Goal: Task Accomplishment & Management: Complete application form

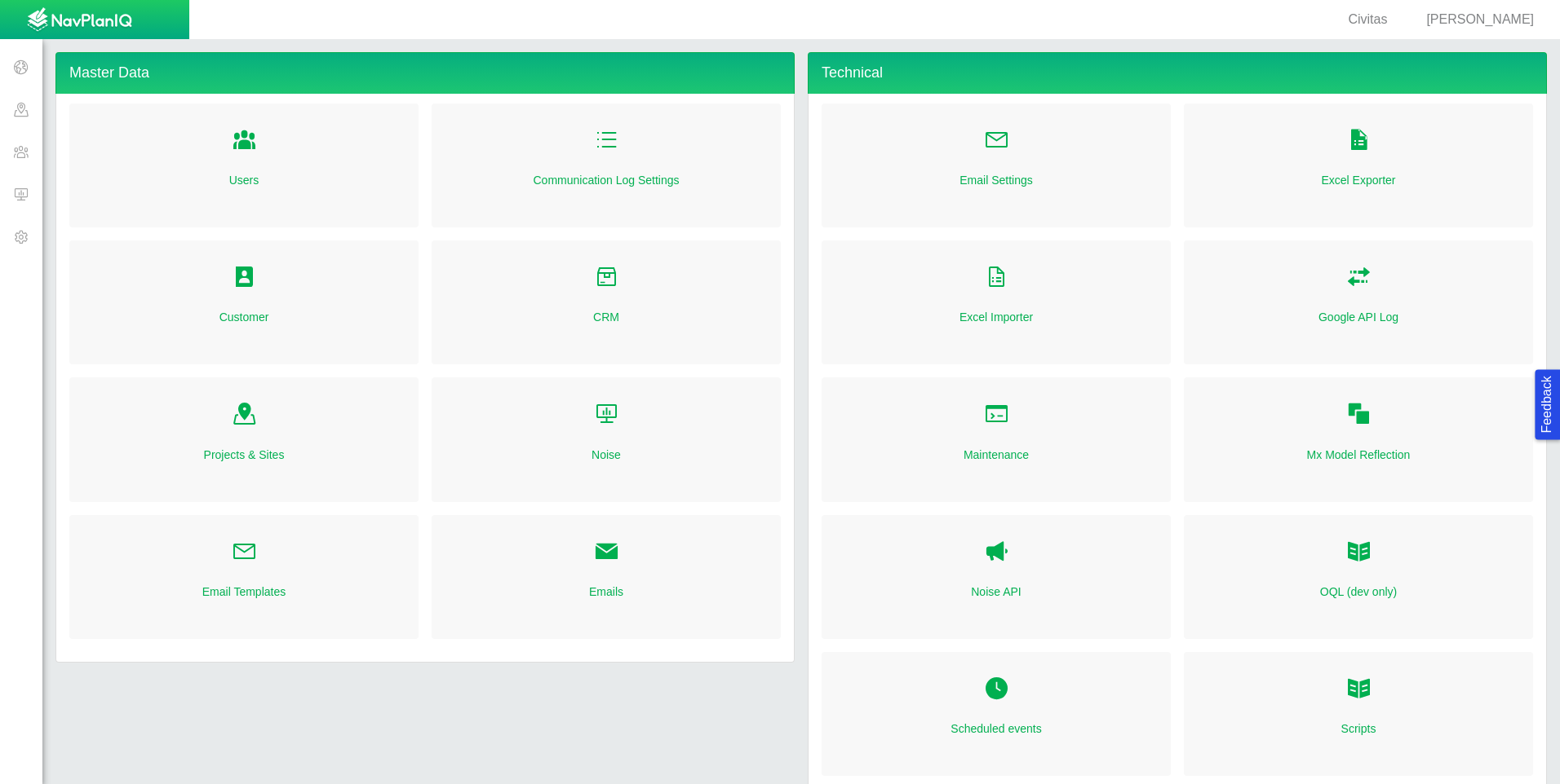
click at [33, 192] on span at bounding box center [21, 194] width 43 height 43
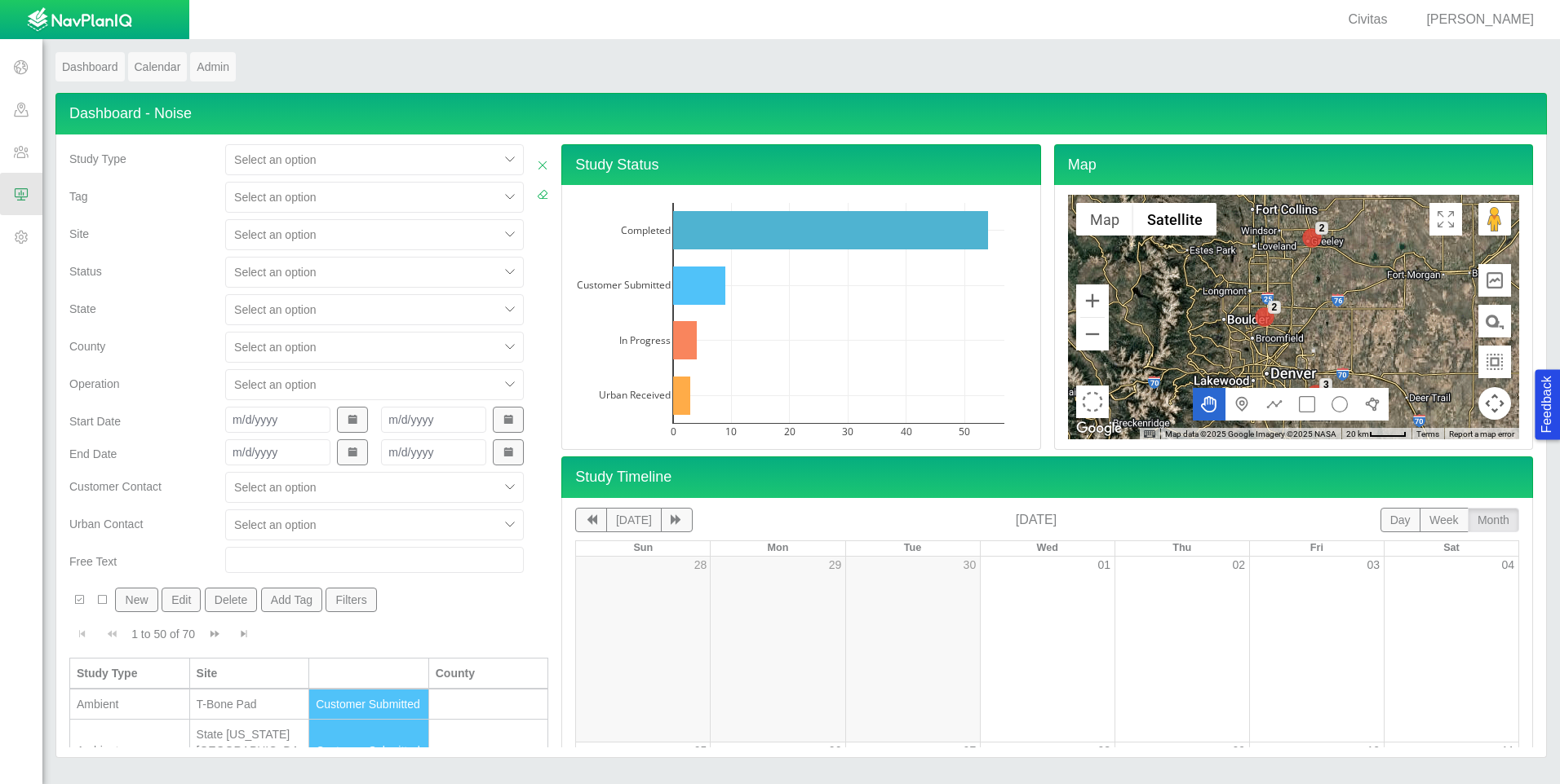
click at [370, 240] on div at bounding box center [362, 235] width 256 height 20
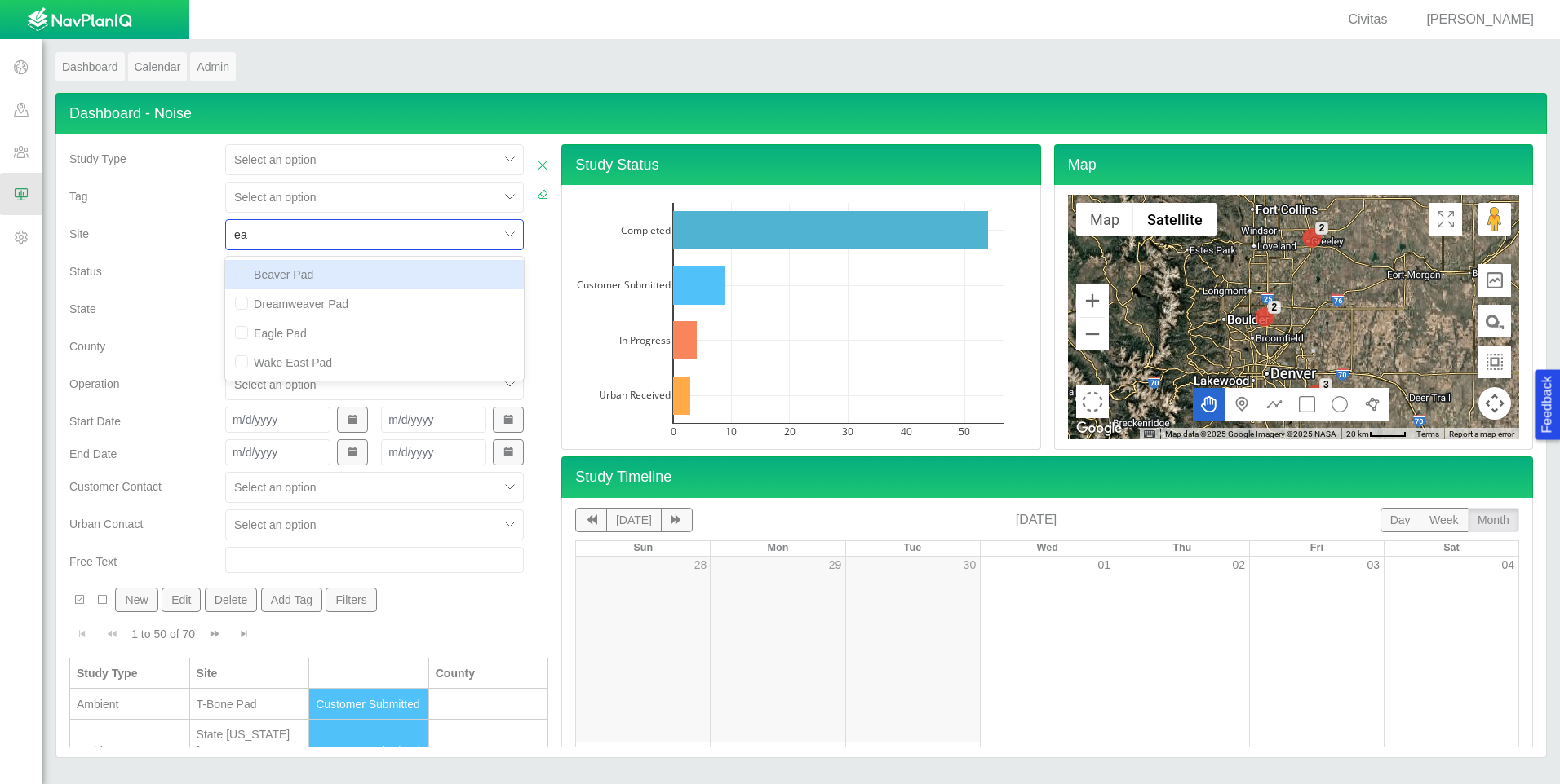
type input "eag"
click at [239, 273] on input "checkbox" at bounding box center [241, 274] width 13 height 13
checkbox input "true"
checkbox input "false"
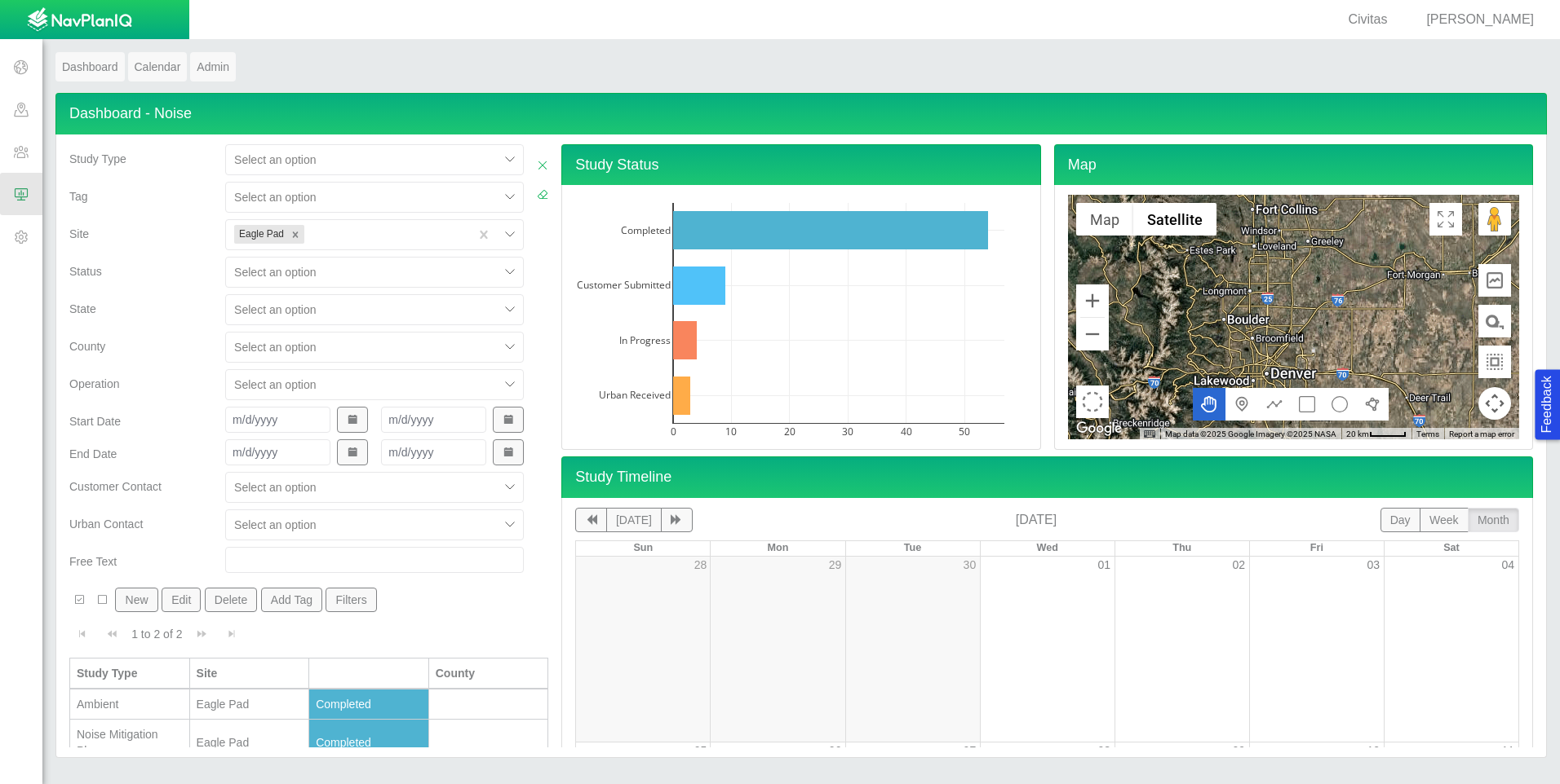
click at [196, 332] on div "County" at bounding box center [141, 343] width 143 height 23
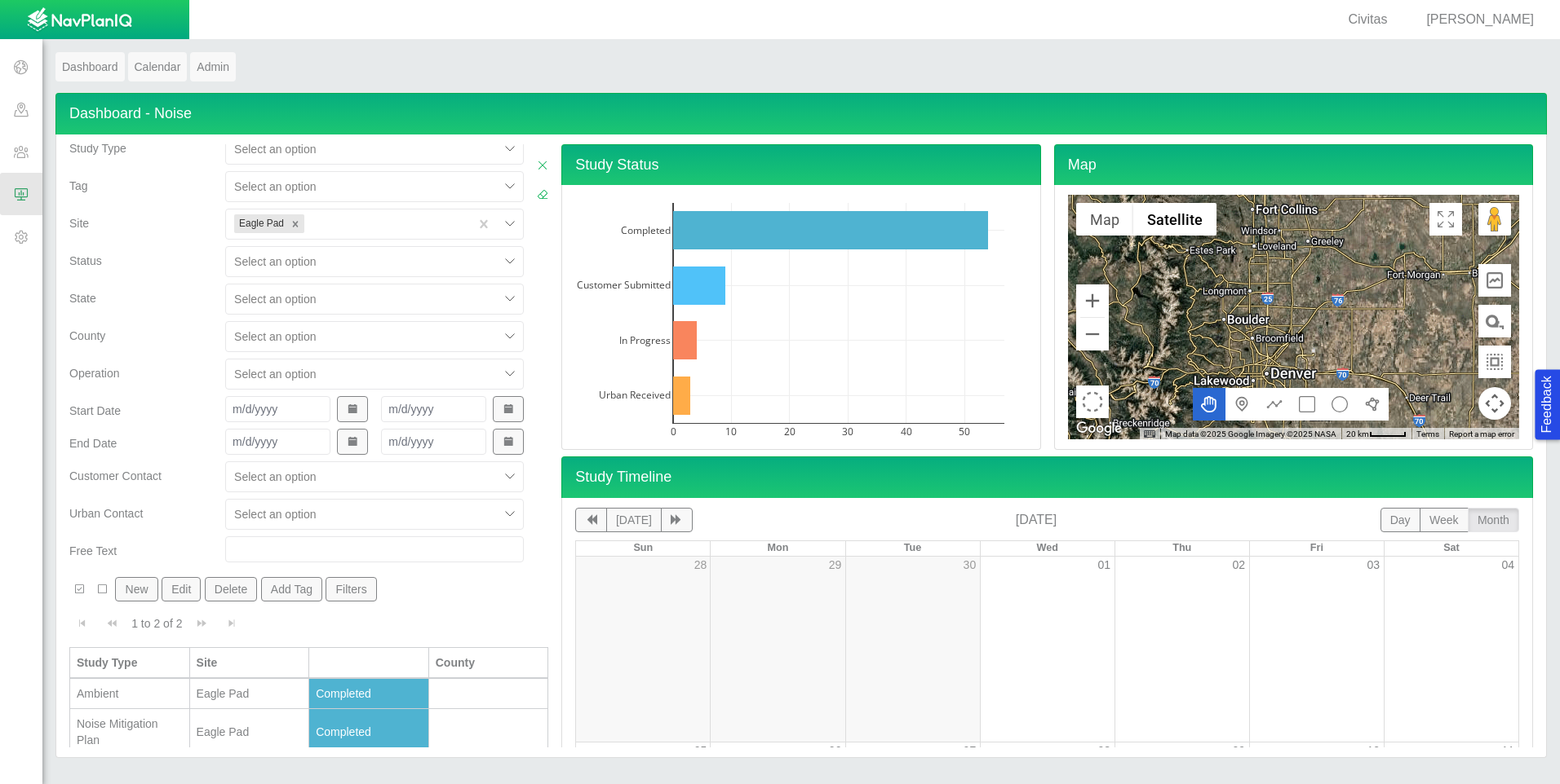
scroll to position [18, 0]
click at [158, 713] on div "Noise Mitigation Plan" at bounding box center [130, 725] width 106 height 33
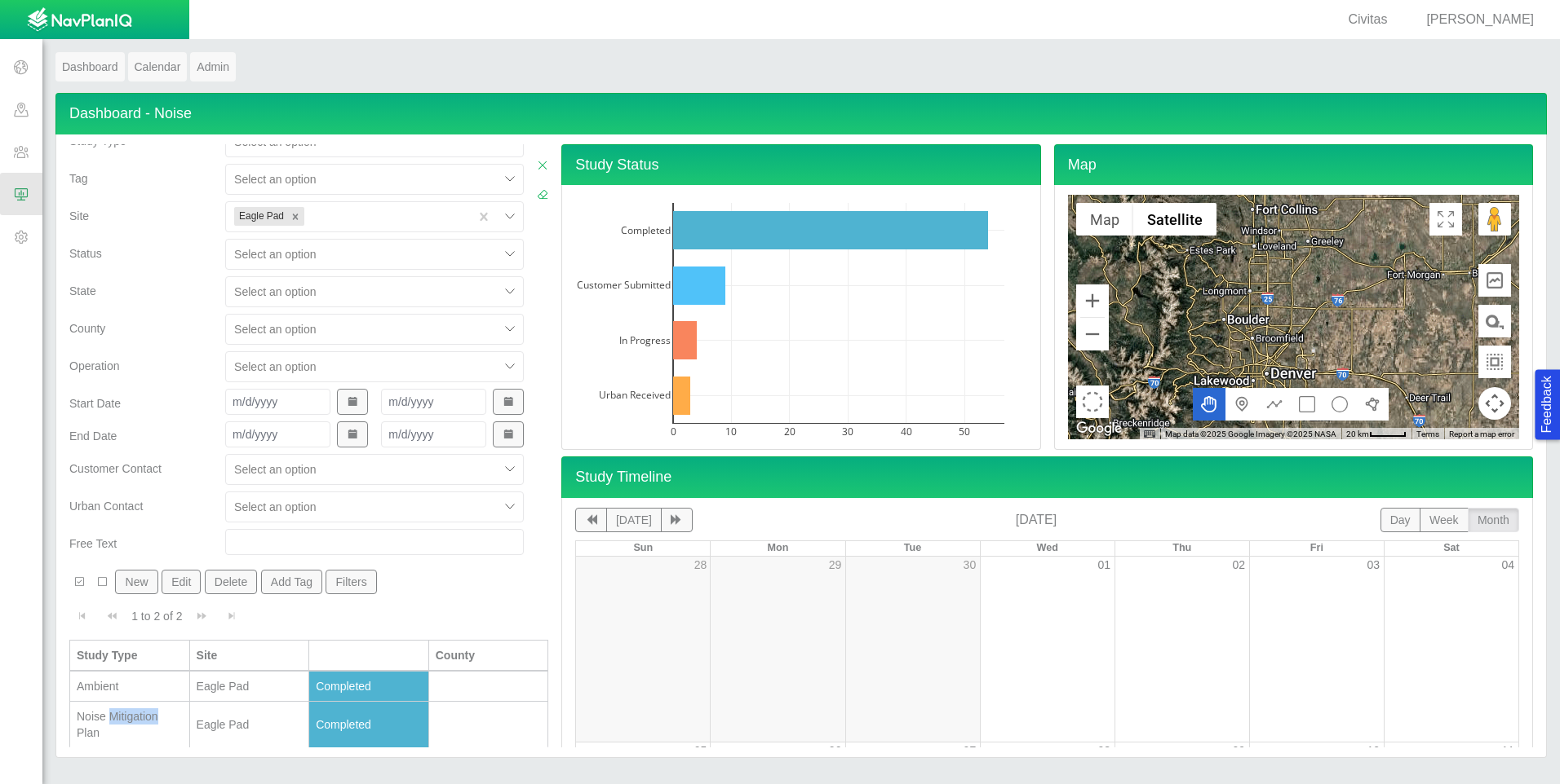
click at [158, 713] on div "Noise Mitigation Plan" at bounding box center [130, 725] width 106 height 33
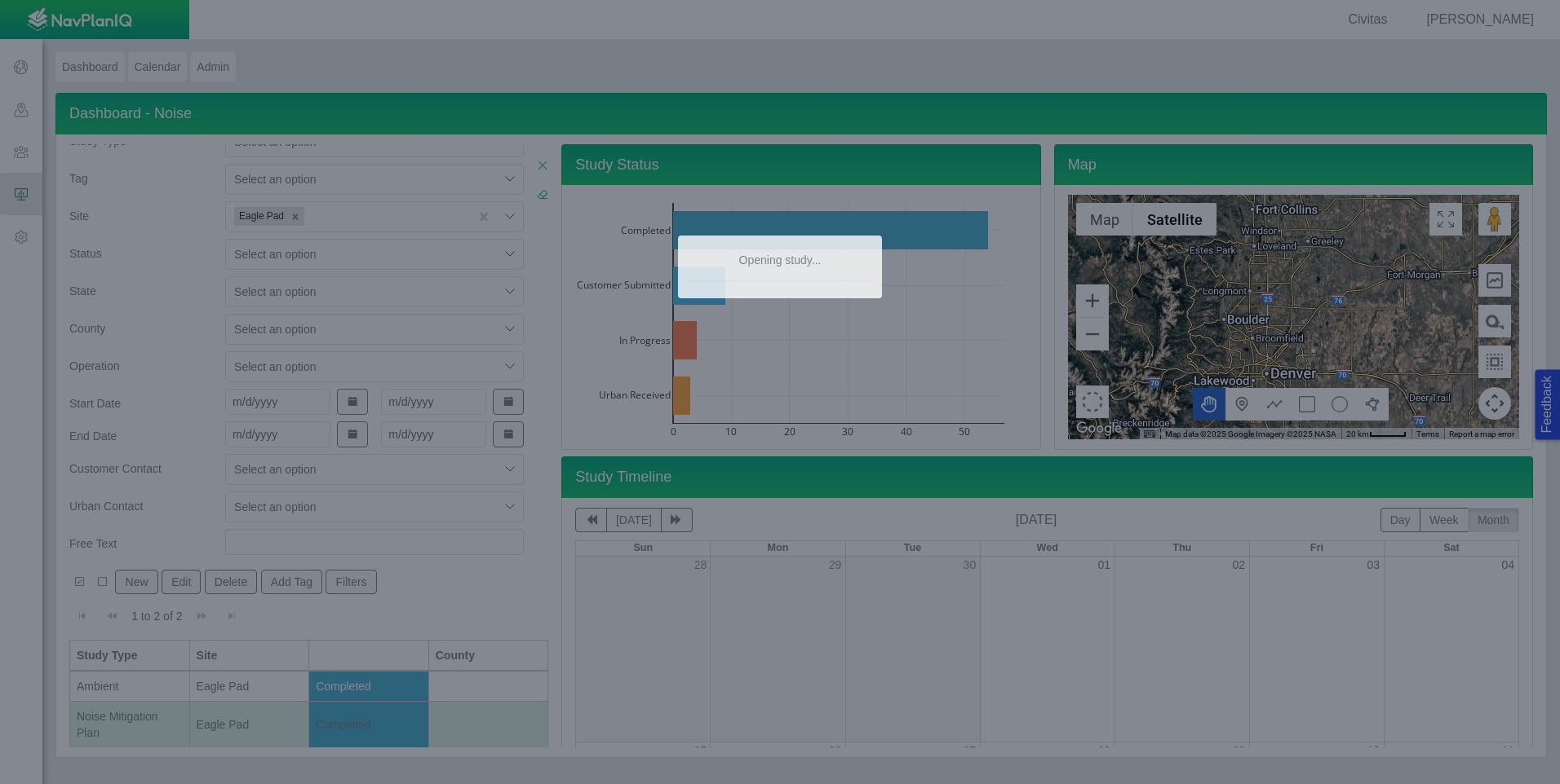
type input "[DATE]"
checkbox input "true"
type textarea "2,580 linear feet of 32ft, STC32 perimeter sound wall; 40 linear feet of 24ft, …"
type textarea "x"
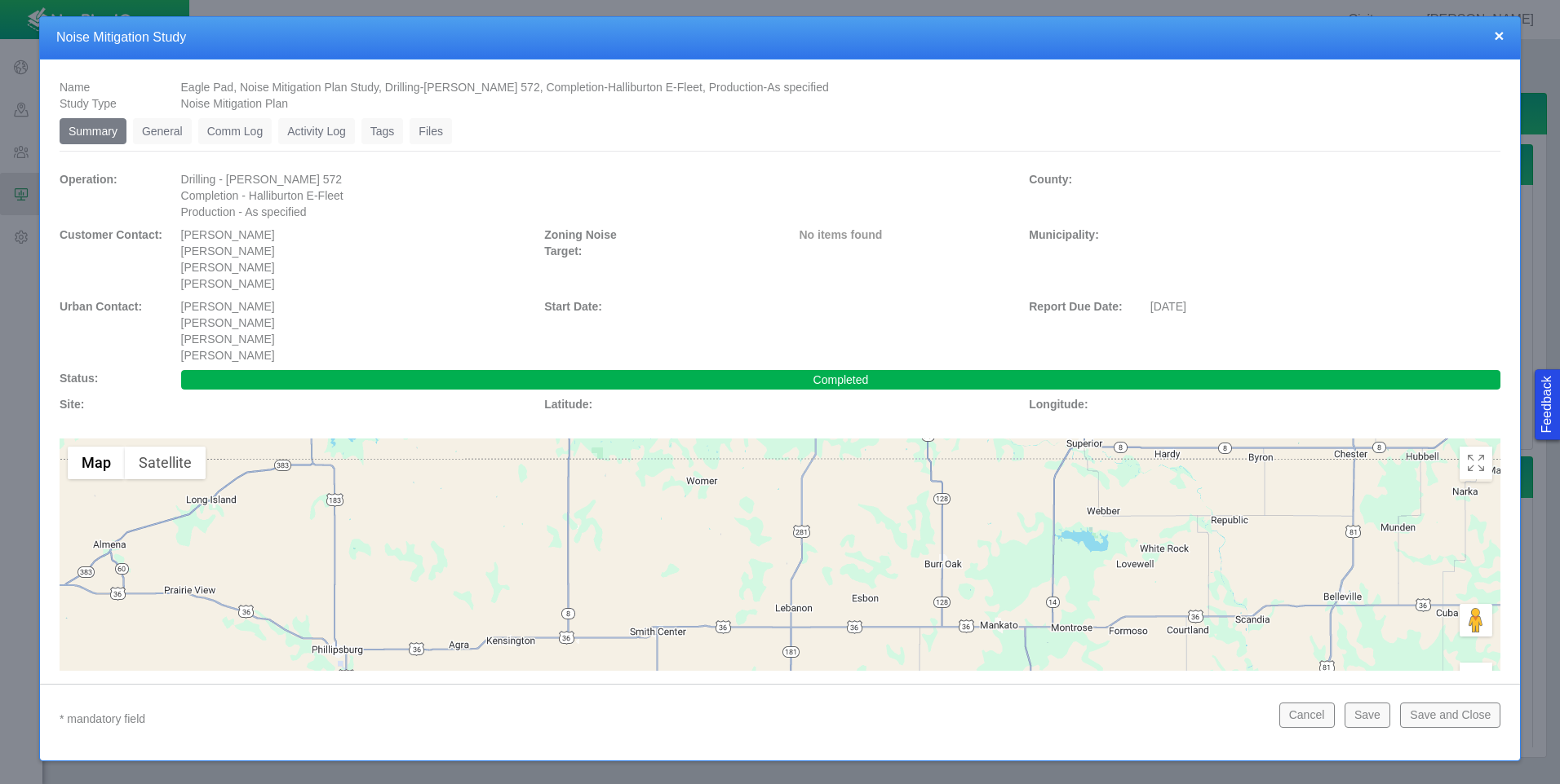
click at [170, 138] on link "General" at bounding box center [163, 132] width 59 height 26
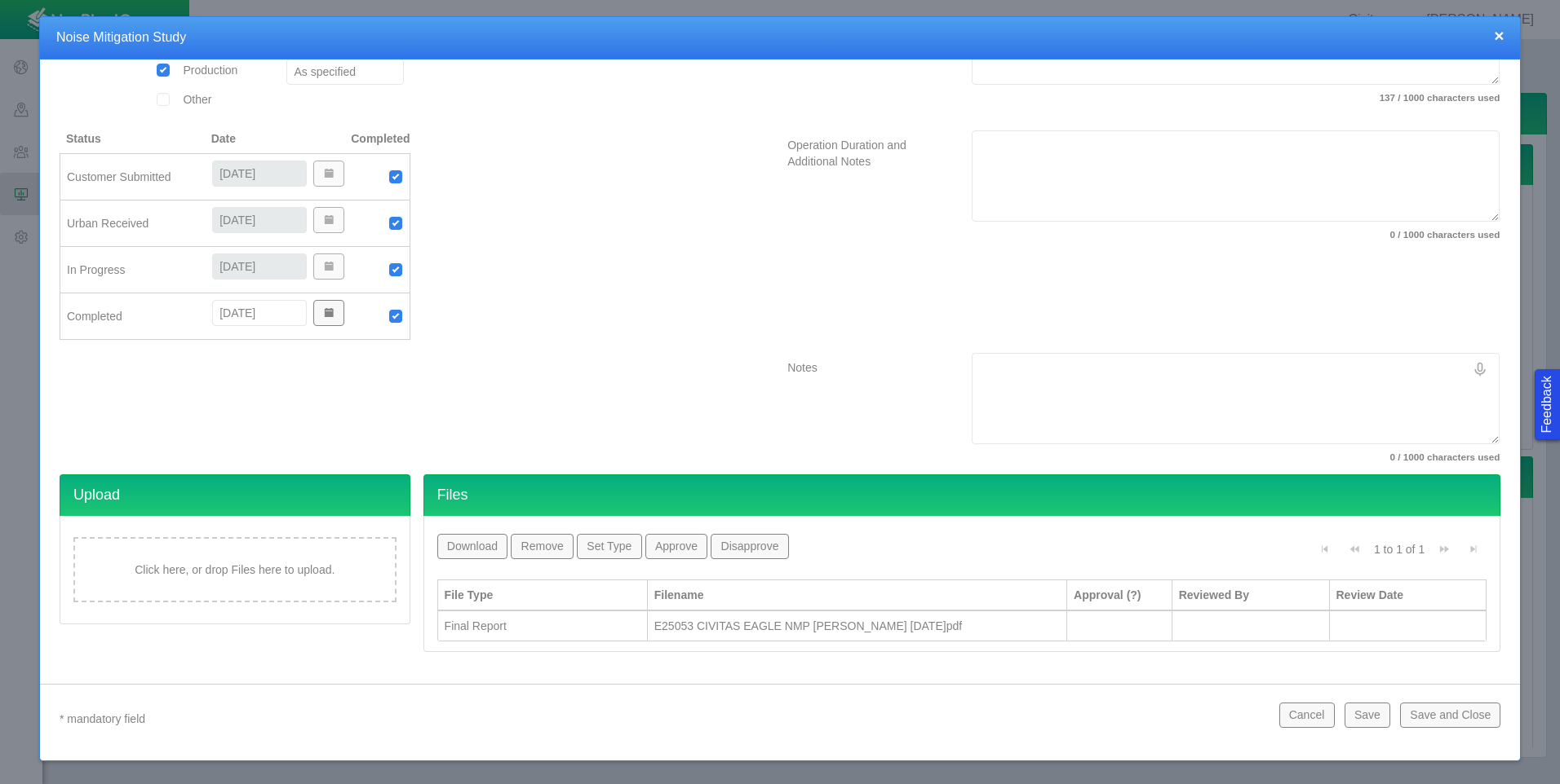
scroll to position [344, 0]
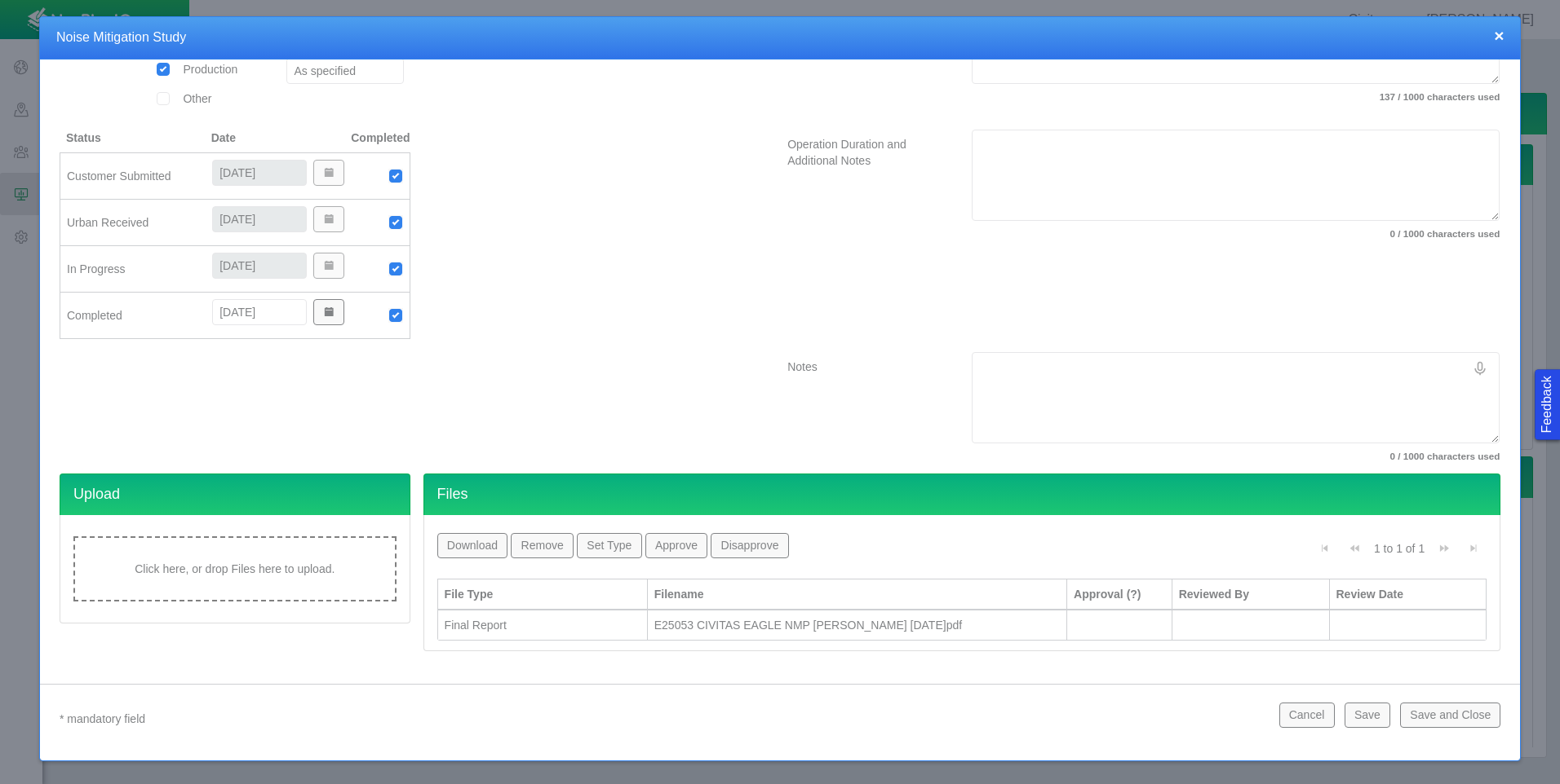
click at [329, 576] on div "Click here, or drop Files here to upload." at bounding box center [235, 569] width 323 height 65
click at [596, 652] on div at bounding box center [542, 656] width 196 height 16
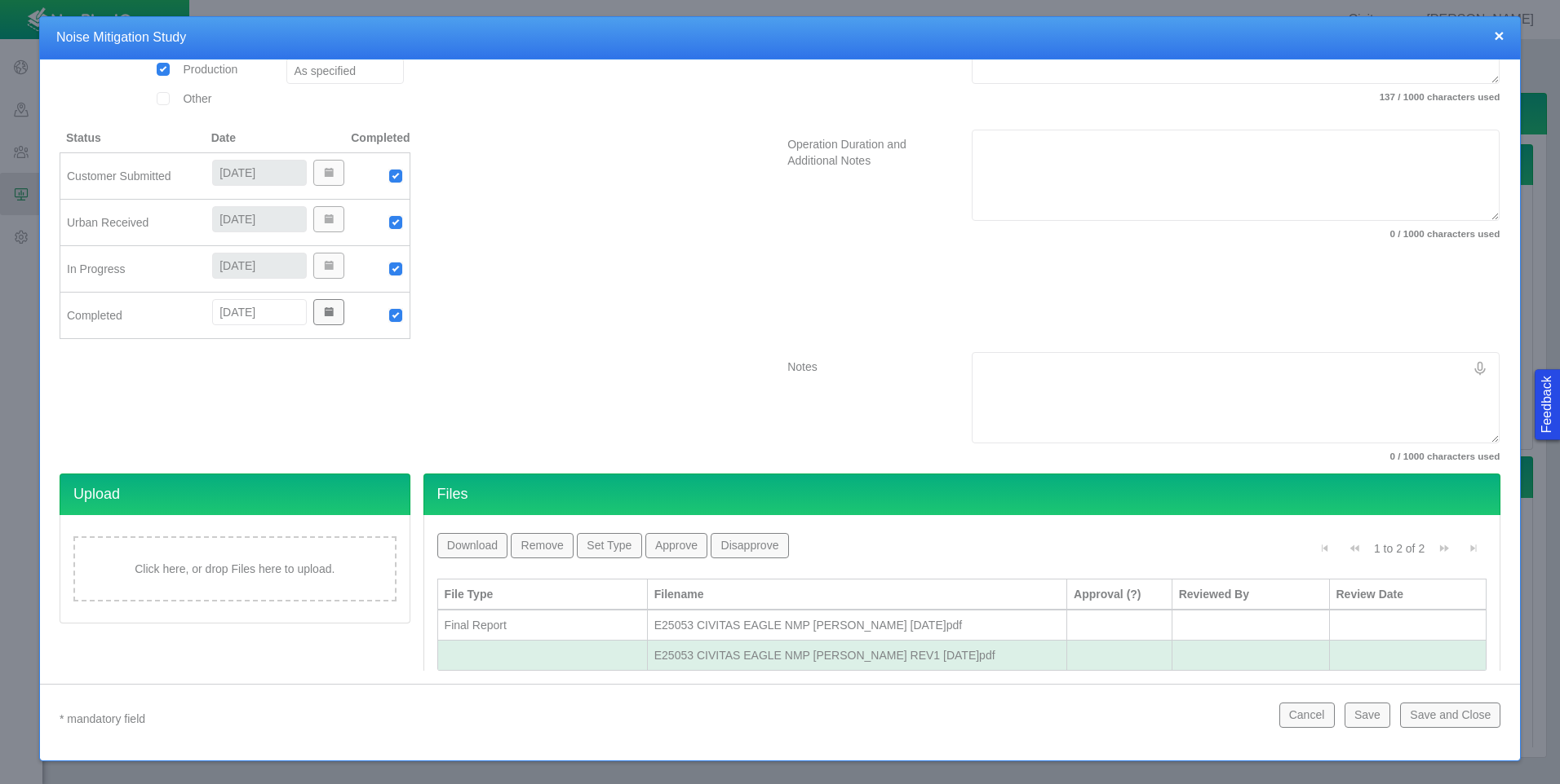
click at [607, 545] on button "Set Type" at bounding box center [609, 545] width 65 height 25
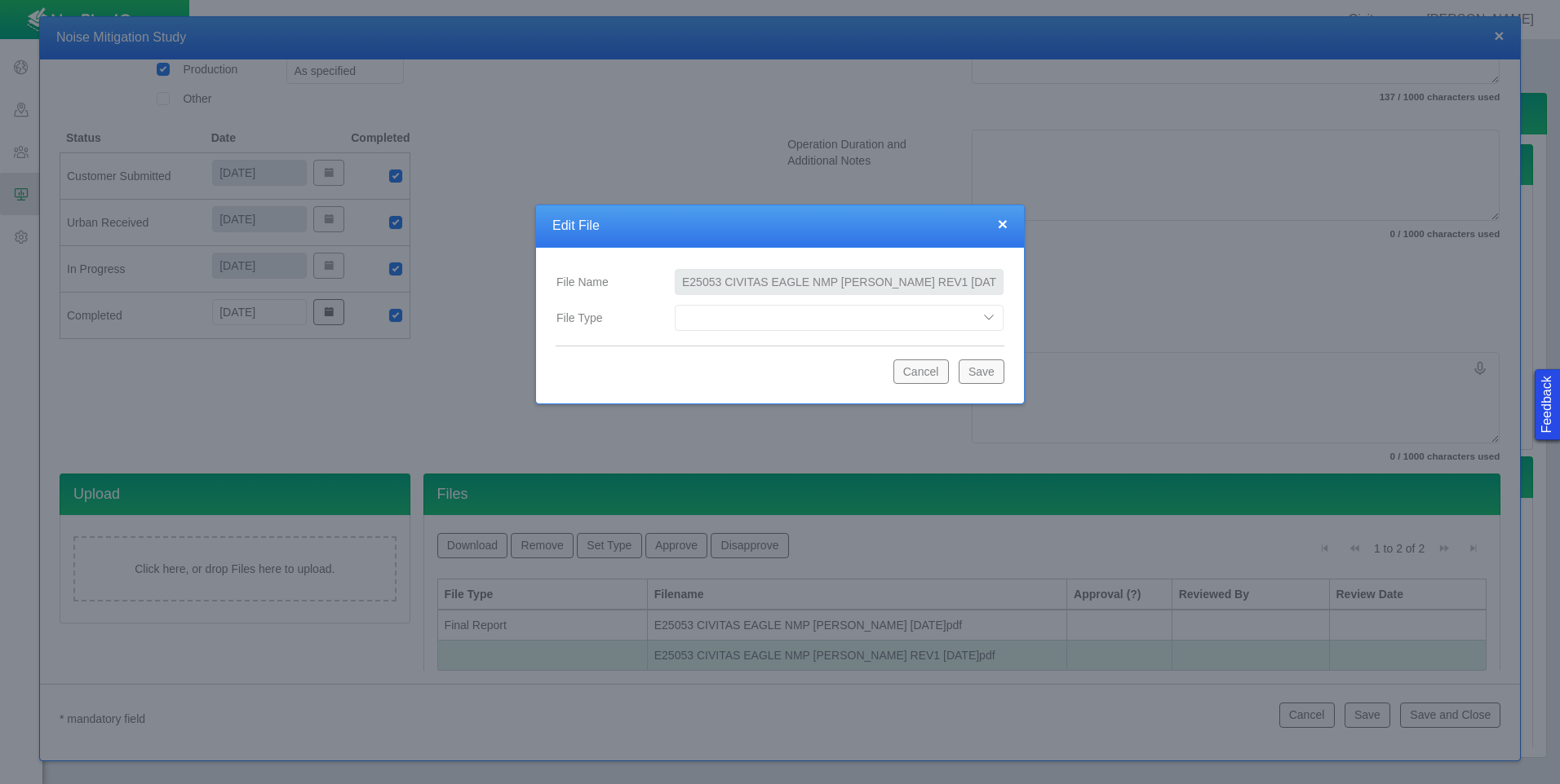
click at [817, 316] on select "Compliance Report Development Plan Draft Report Equipment Info Equipment Layout…" at bounding box center [839, 318] width 329 height 26
select select "Revised_Final_Report"
click at [675, 305] on select "Compliance Report Development Plan Draft Report Equipment Info Equipment Layout…" at bounding box center [839, 318] width 329 height 26
click at [981, 367] on button "Save" at bounding box center [982, 372] width 46 height 25
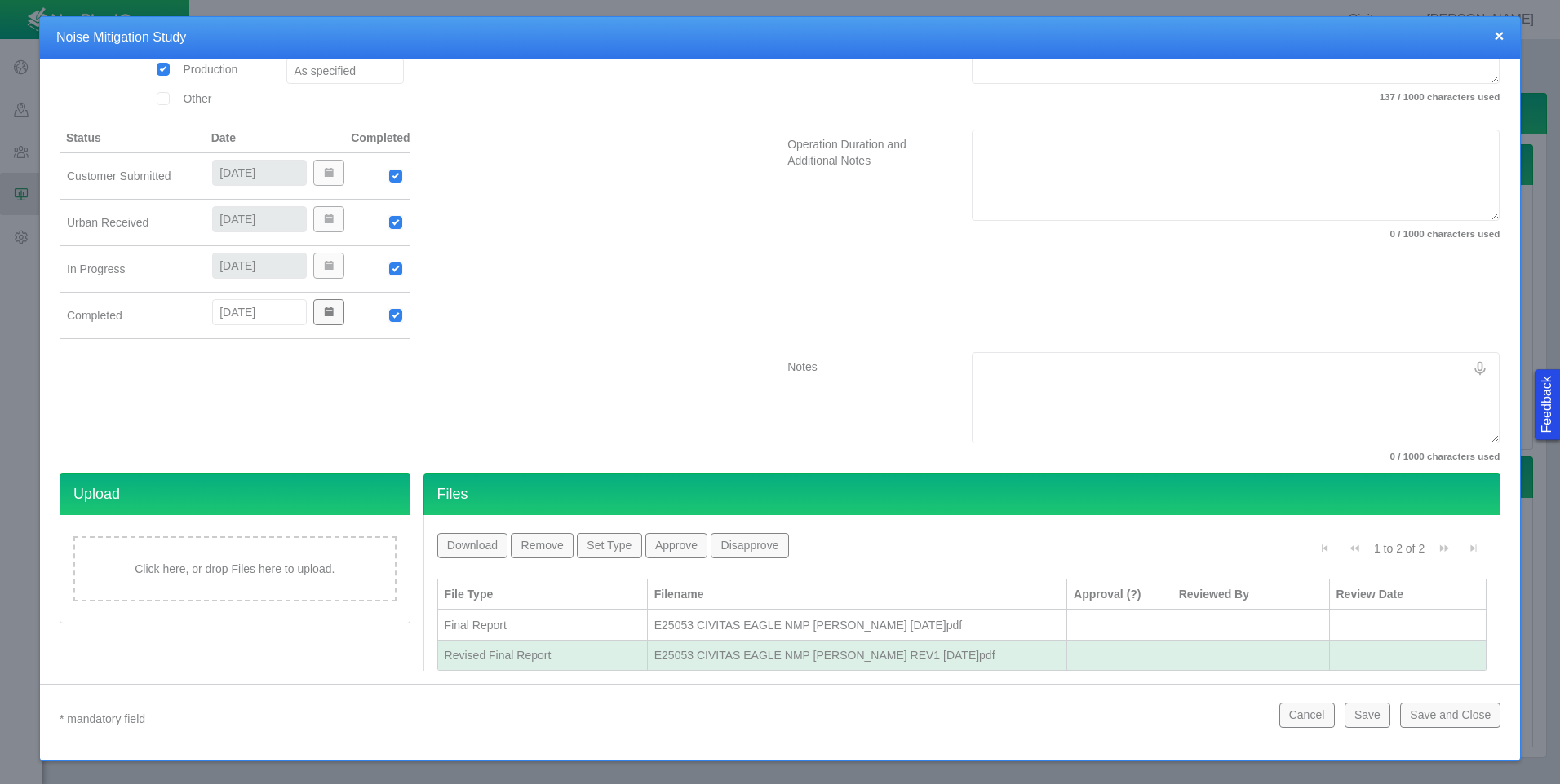
click at [1424, 712] on button "Save and Close" at bounding box center [1450, 715] width 101 height 25
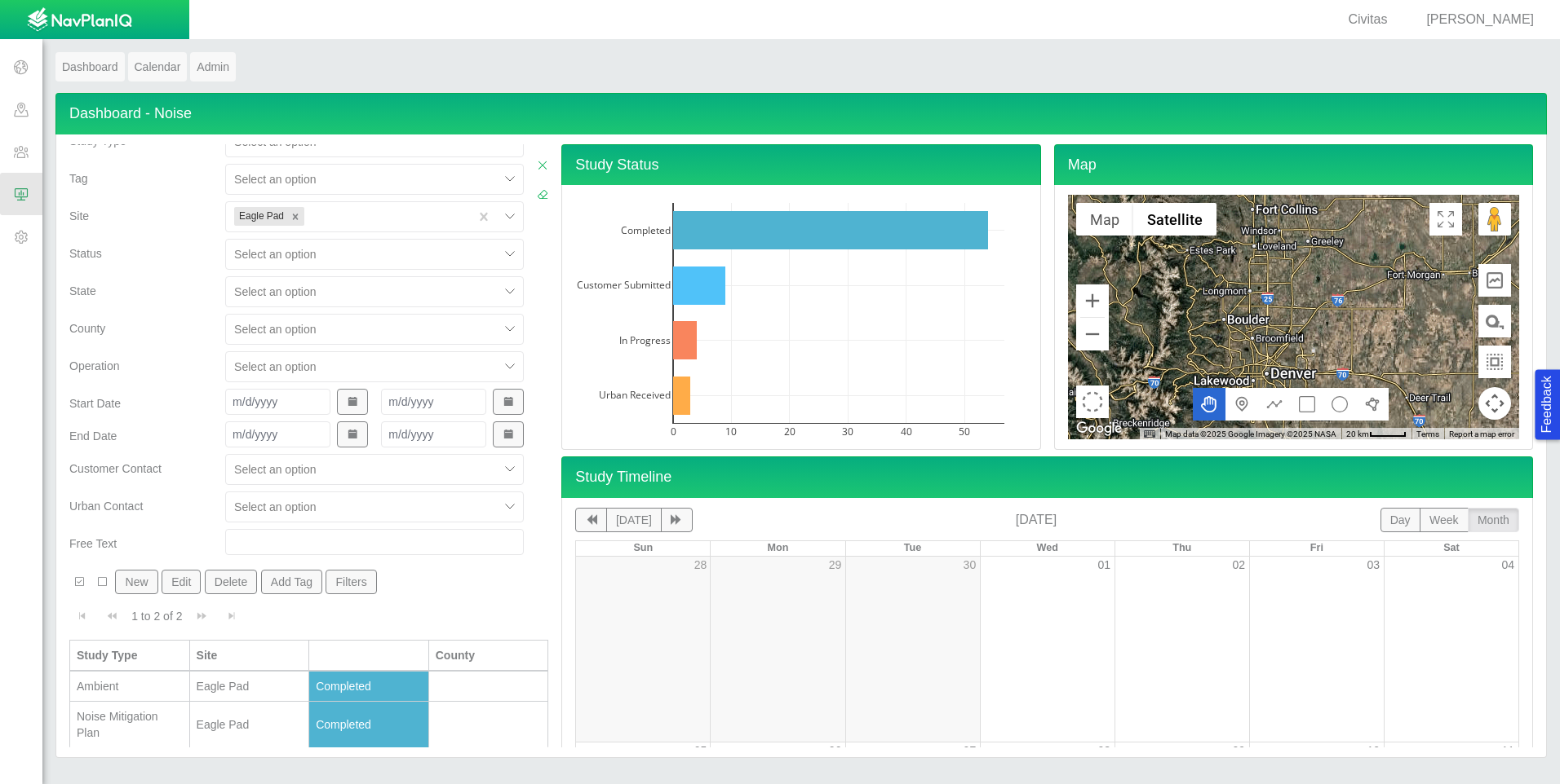
click at [141, 714] on div "Noise Mitigation Plan" at bounding box center [130, 725] width 106 height 33
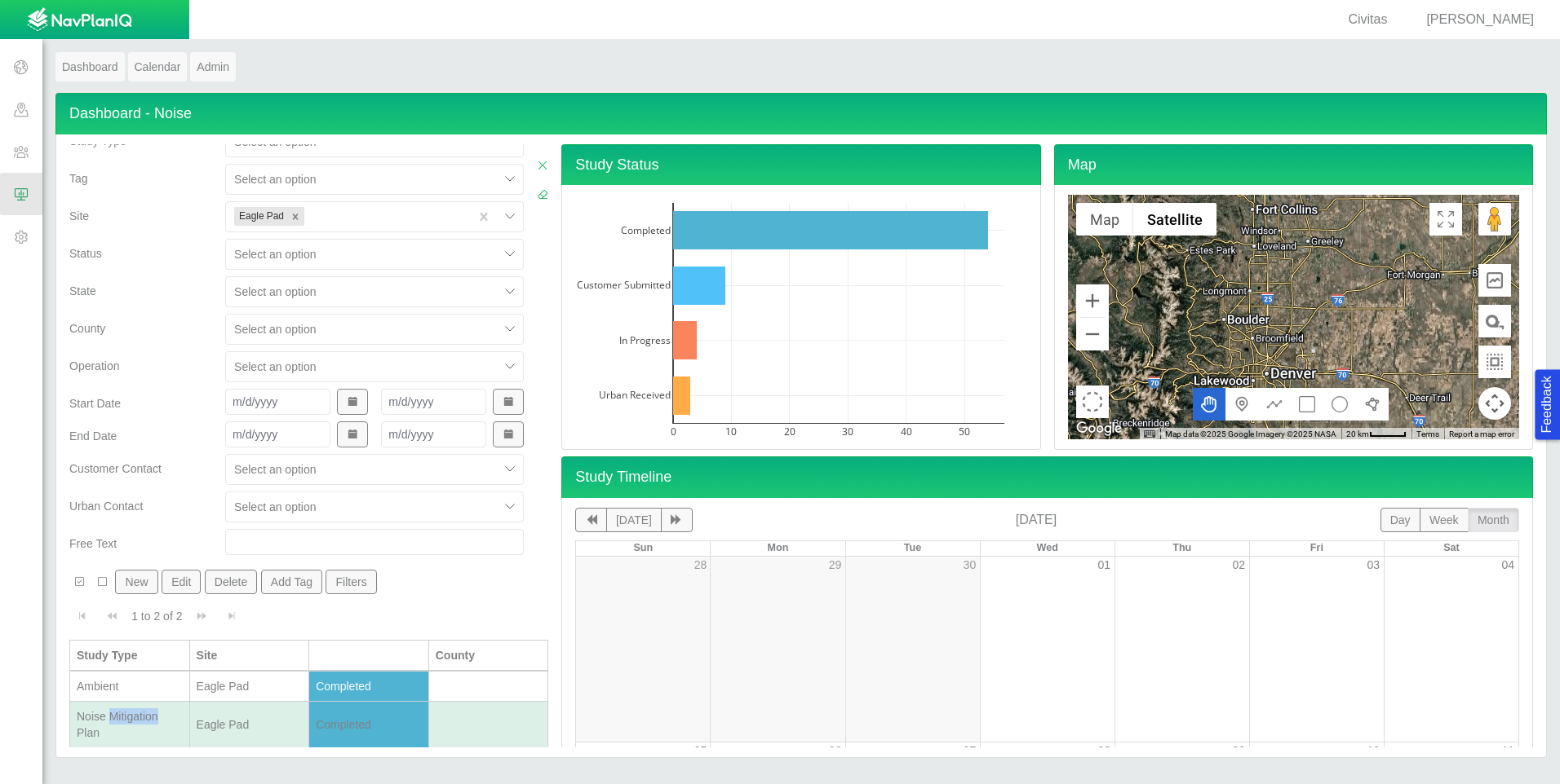
click at [141, 714] on div "Noise Mitigation Plan" at bounding box center [130, 725] width 106 height 33
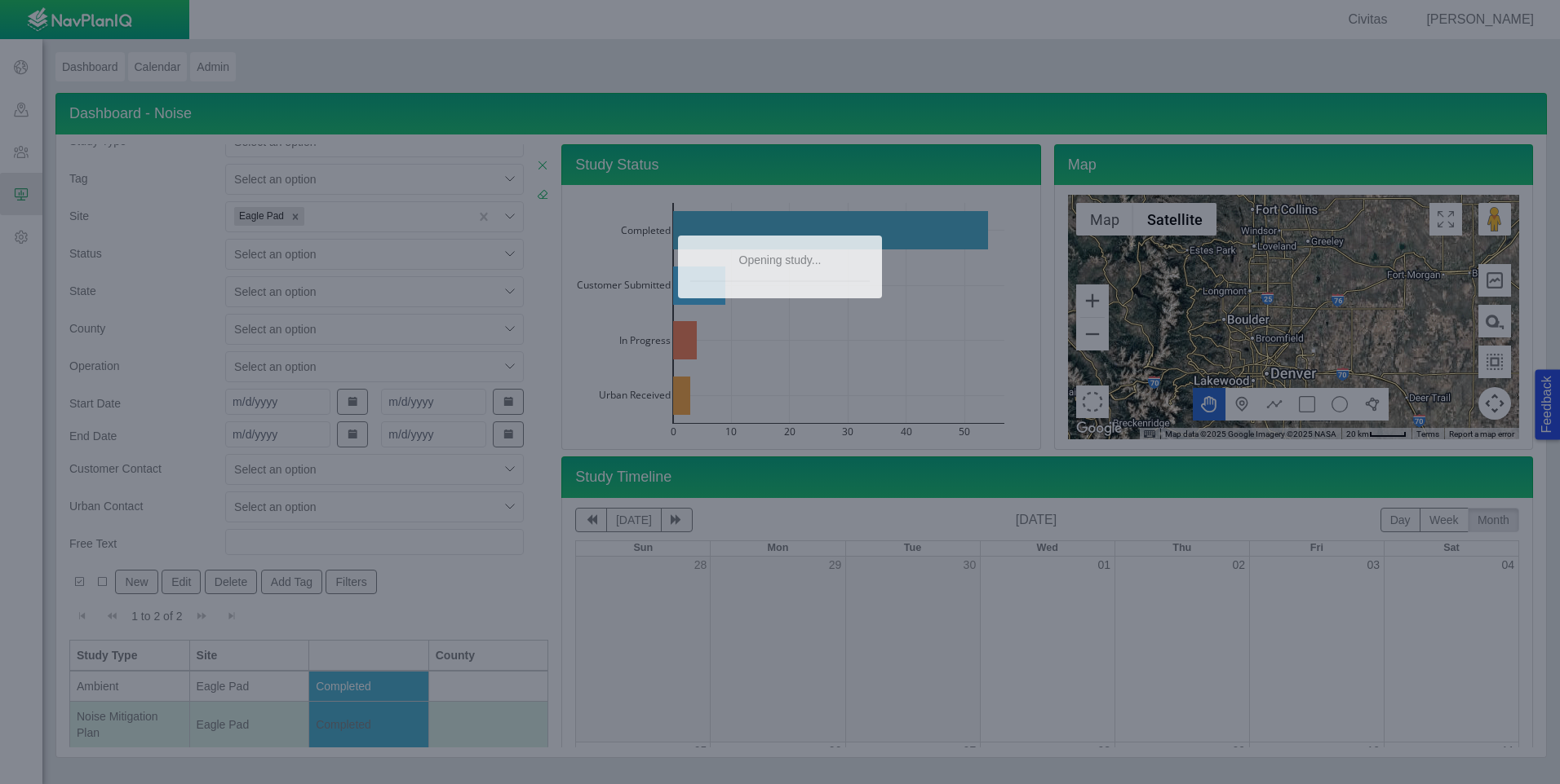
type textarea "x"
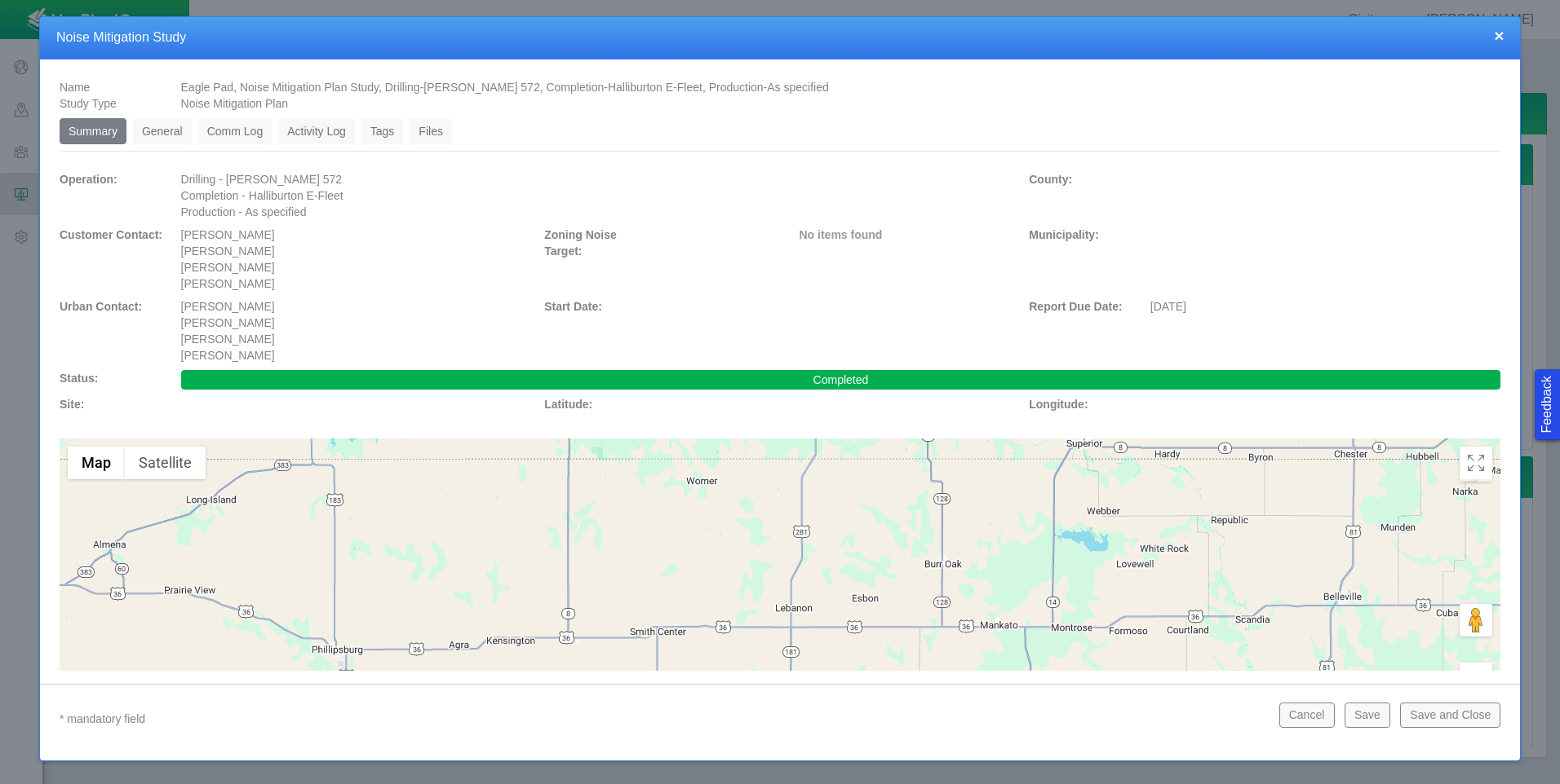
click at [173, 130] on link "General" at bounding box center [163, 132] width 59 height 26
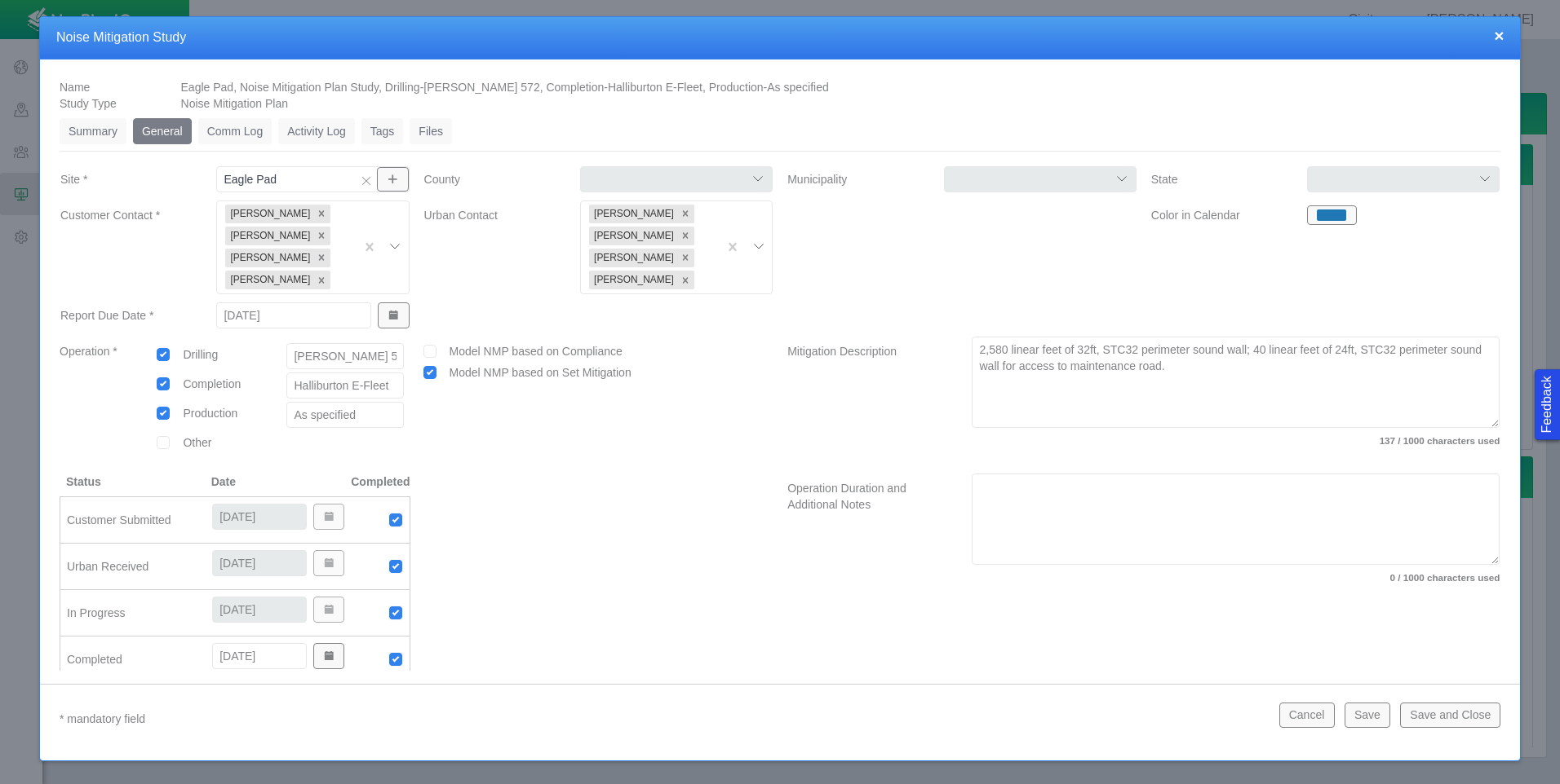
click at [1499, 38] on button "×" at bounding box center [1499, 35] width 10 height 17
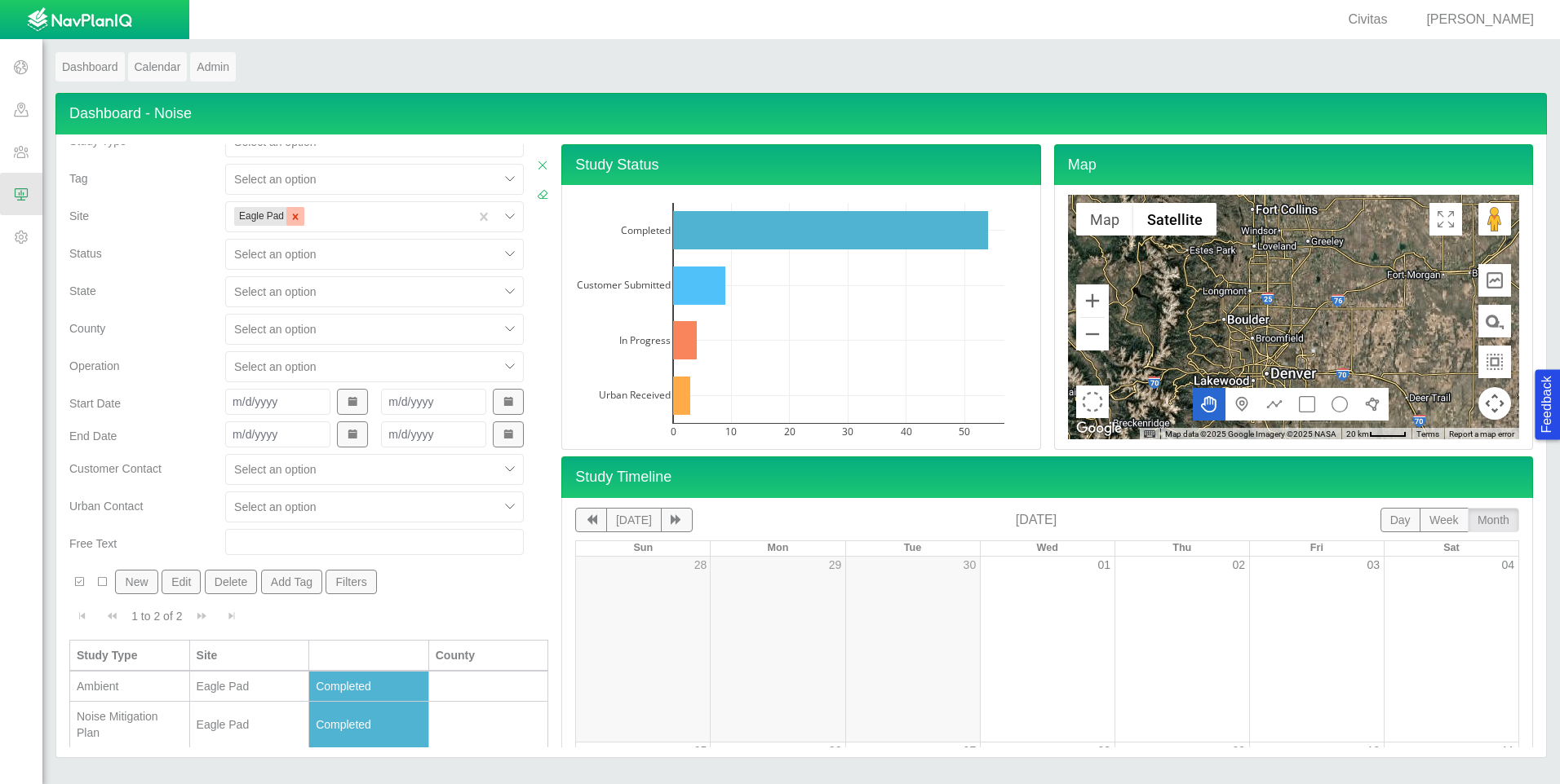
click at [293, 216] on icon "Remove Eagle Pad" at bounding box center [295, 216] width 6 height 6
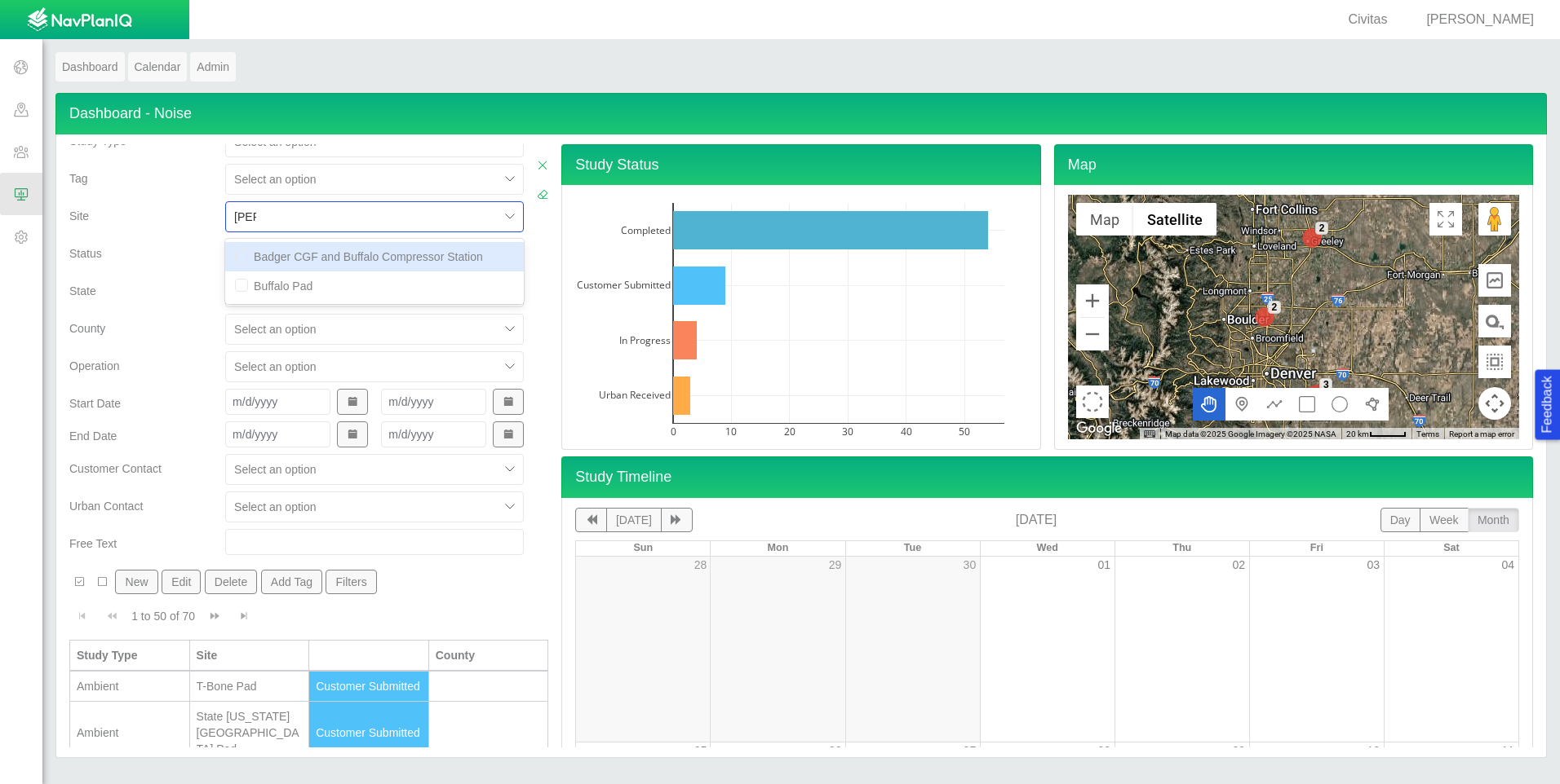
type input "buffal"
click at [239, 284] on input "checkbox" at bounding box center [241, 285] width 13 height 13
checkbox input "true"
checkbox input "false"
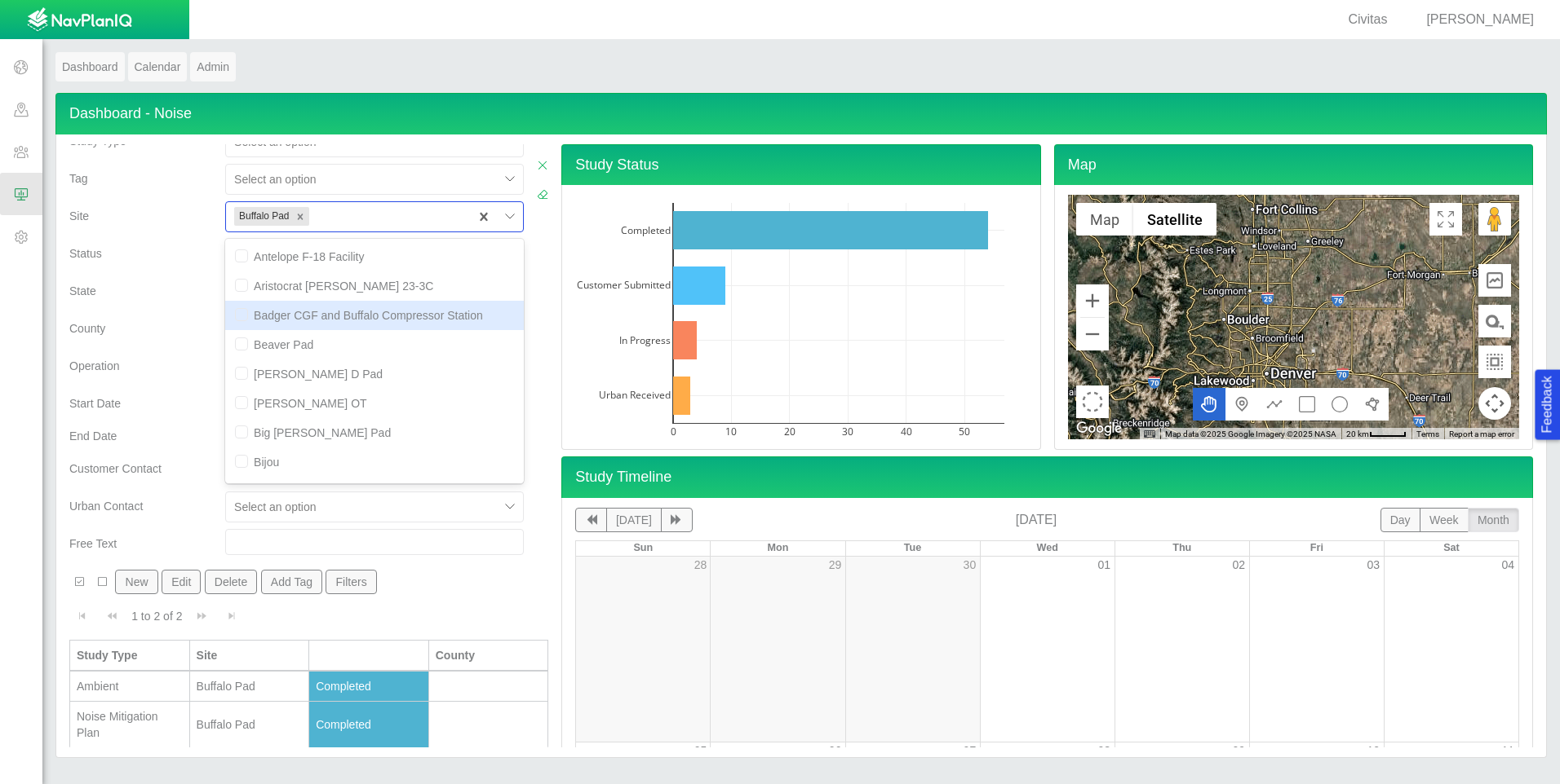
click at [180, 450] on div "End Date" at bounding box center [141, 438] width 155 height 33
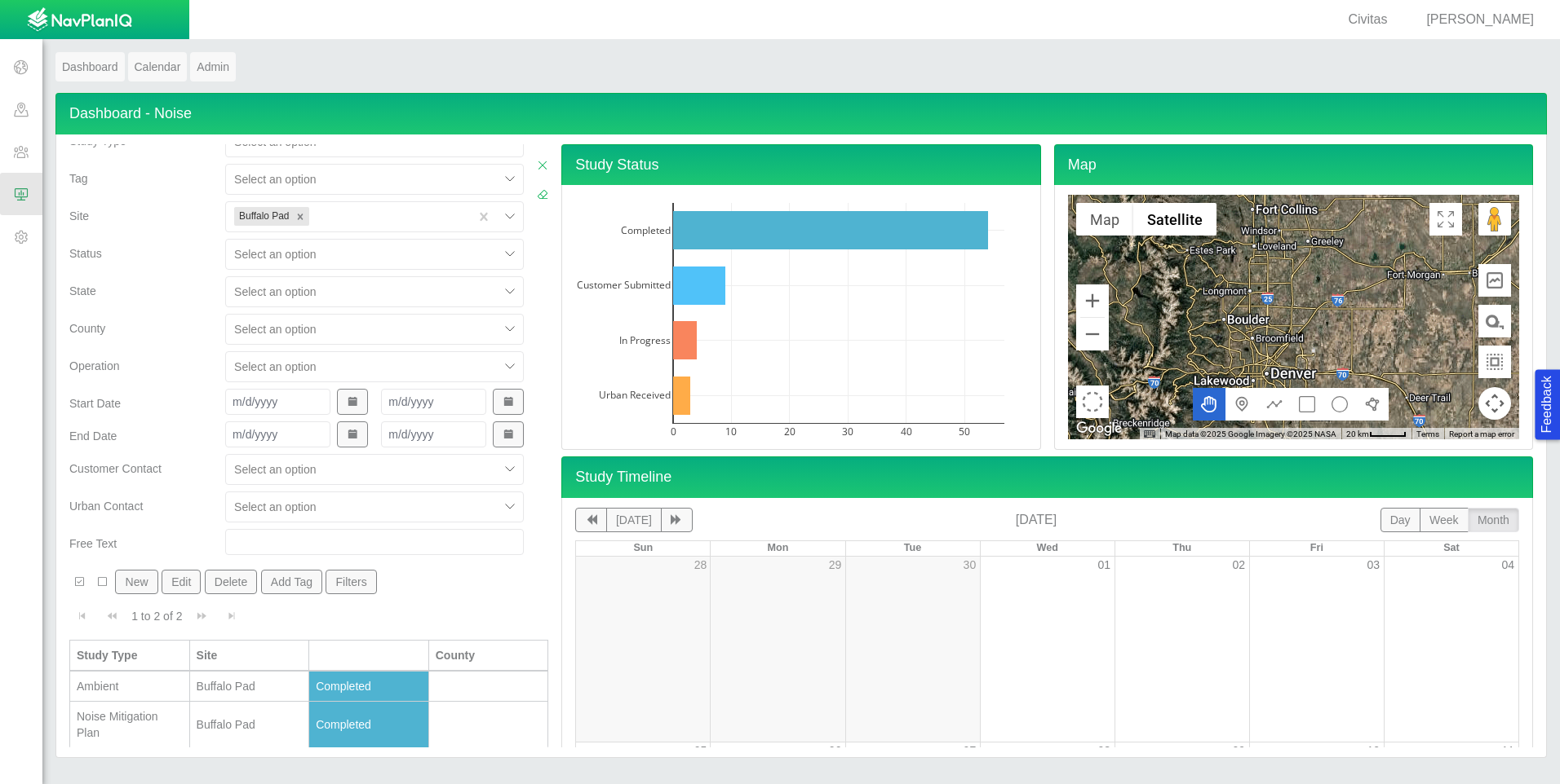
click at [142, 741] on div "Noise Mitigation Plan" at bounding box center [130, 725] width 106 height 33
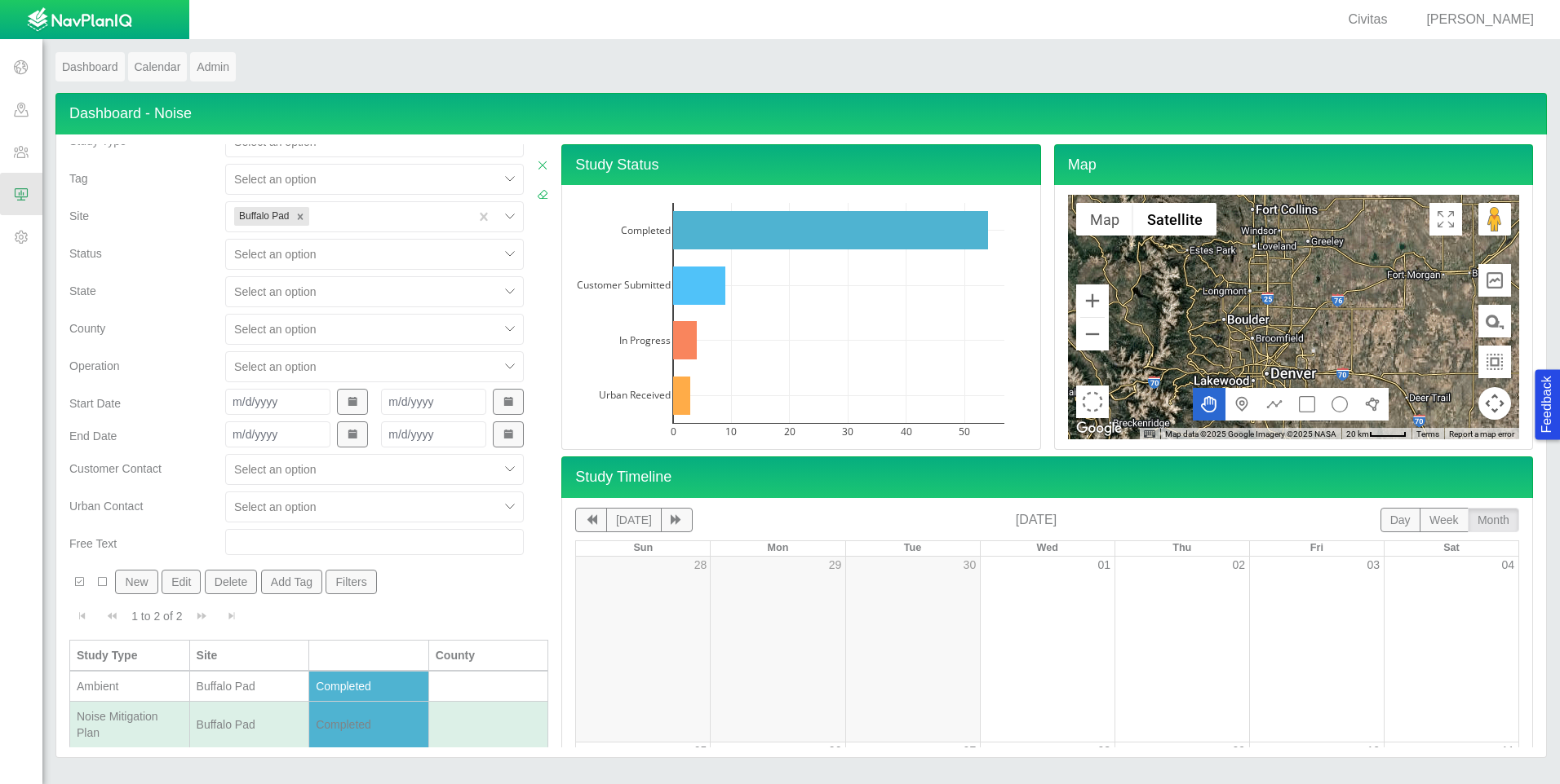
click at [142, 741] on div "Noise Mitigation Plan" at bounding box center [130, 725] width 106 height 33
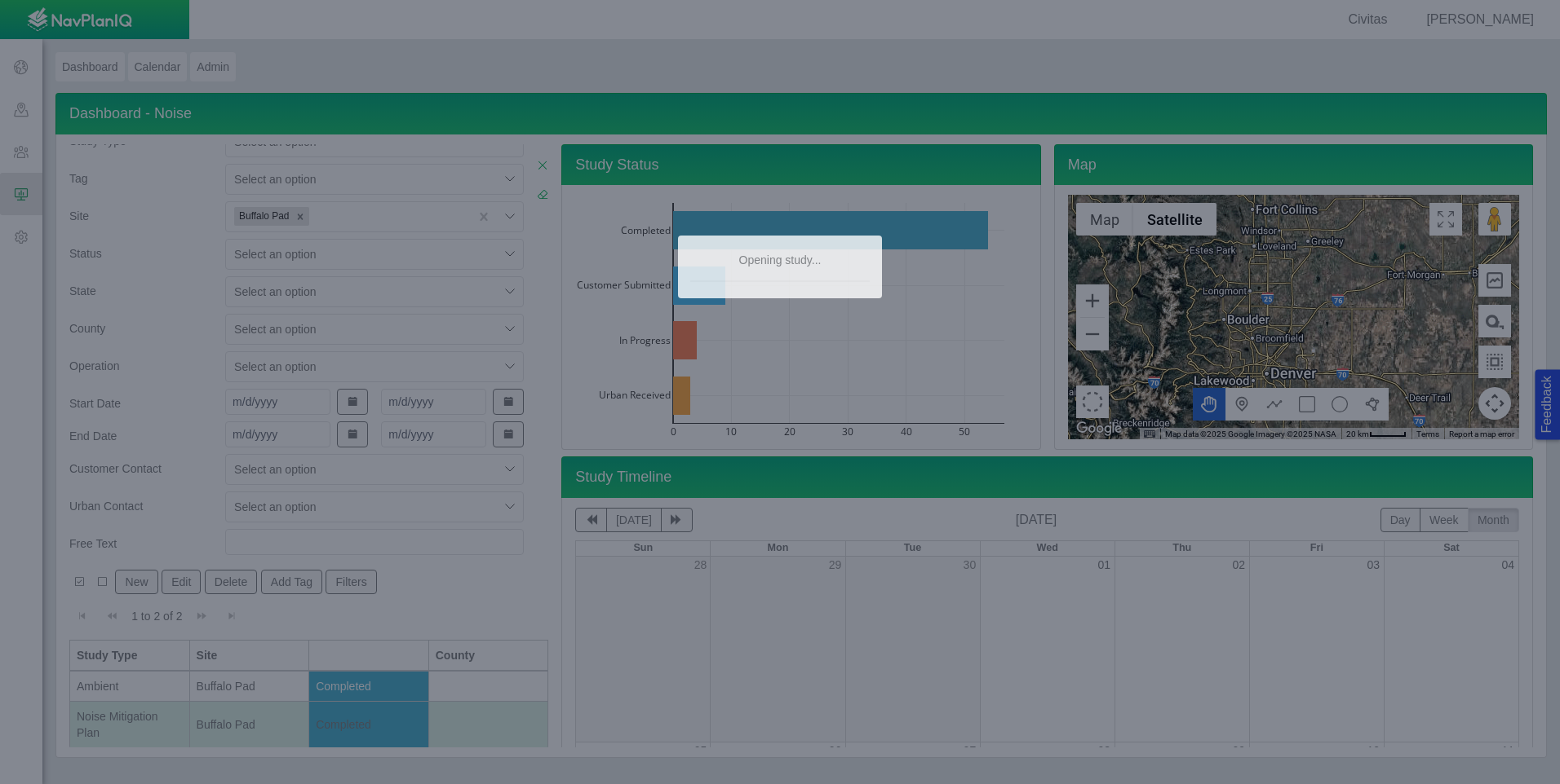
type input "[DATE]"
type textarea "x"
checkbox input "true"
type textarea "Full perimeter sound wall (3,340LF of 32-foot-tall, STC32 wall)"
type textarea "Separate NMP reports for ECMC and [GEOGRAPHIC_DATA]"
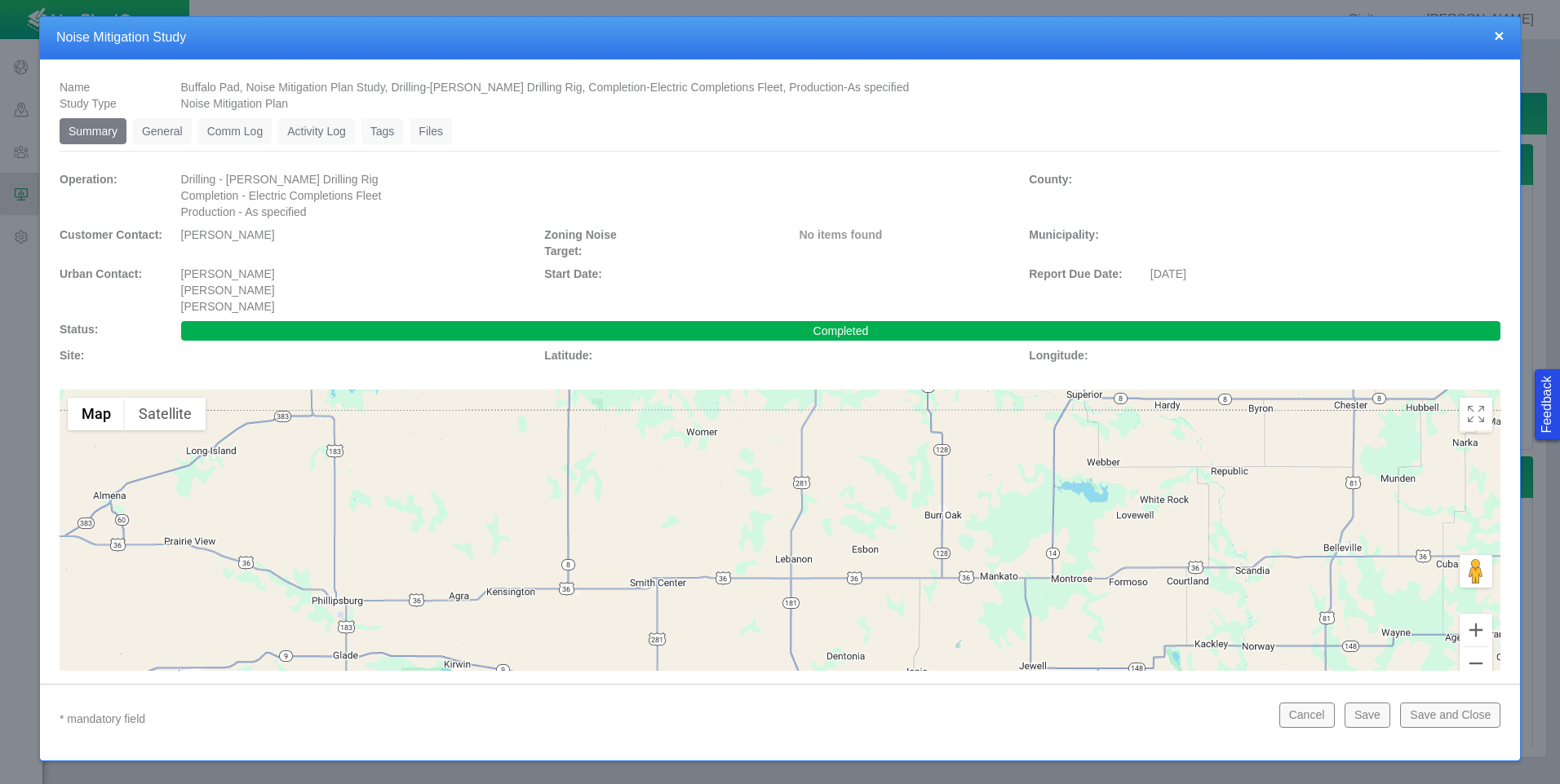
click at [173, 128] on link "General" at bounding box center [163, 132] width 59 height 26
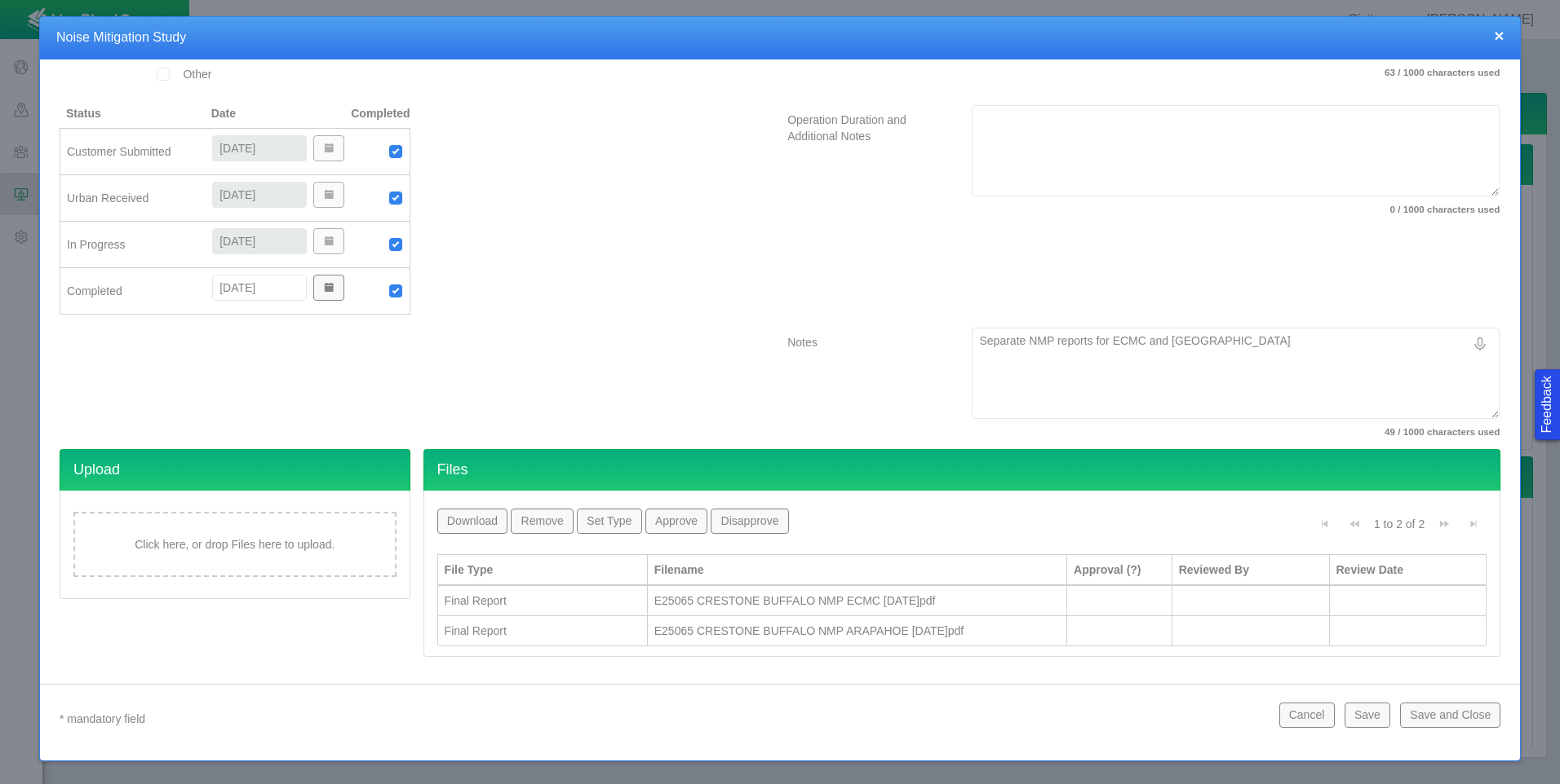
scroll to position [352, 0]
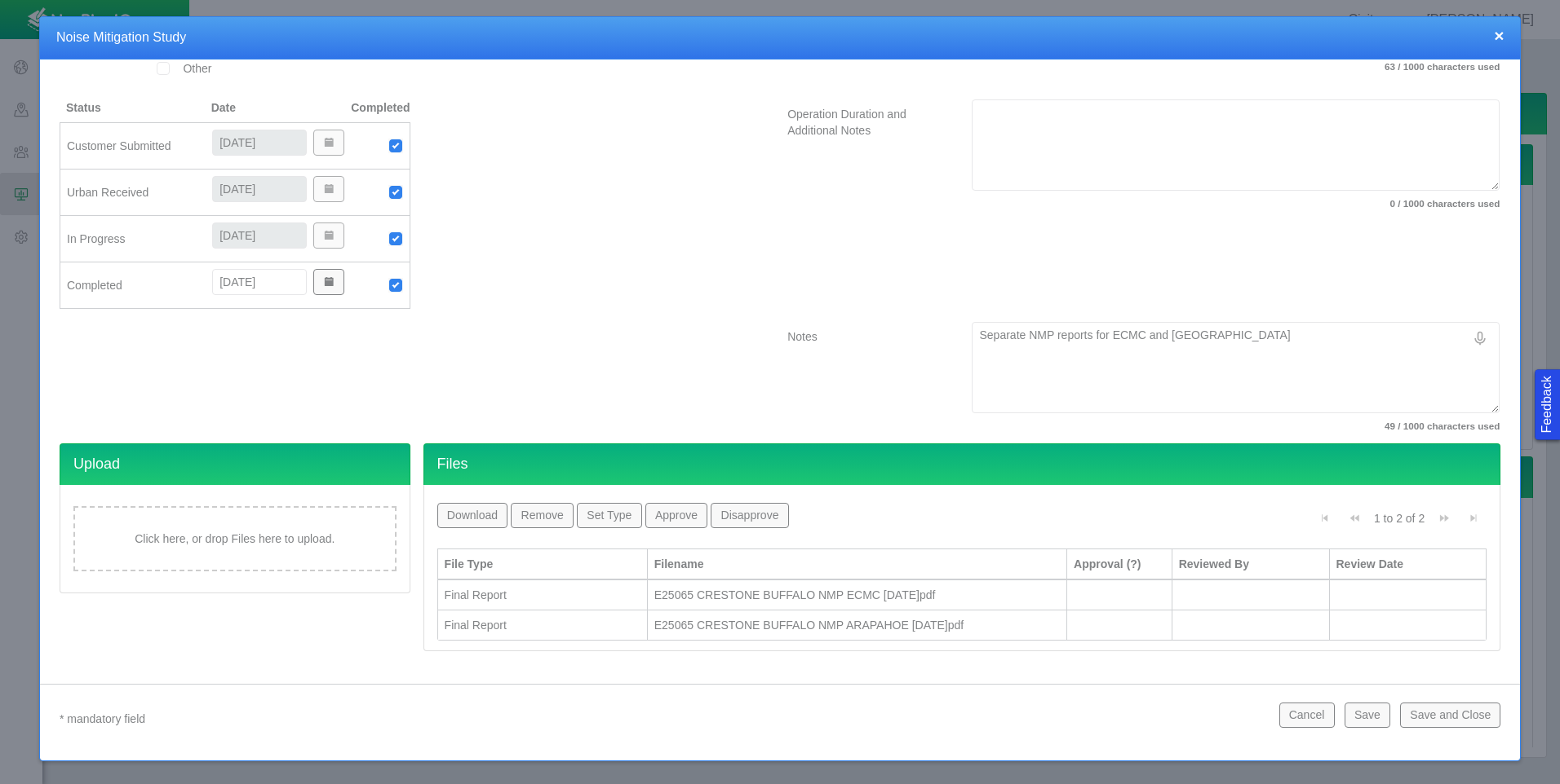
click at [254, 530] on div "Click here, or drop Files here to upload." at bounding box center [235, 539] width 323 height 65
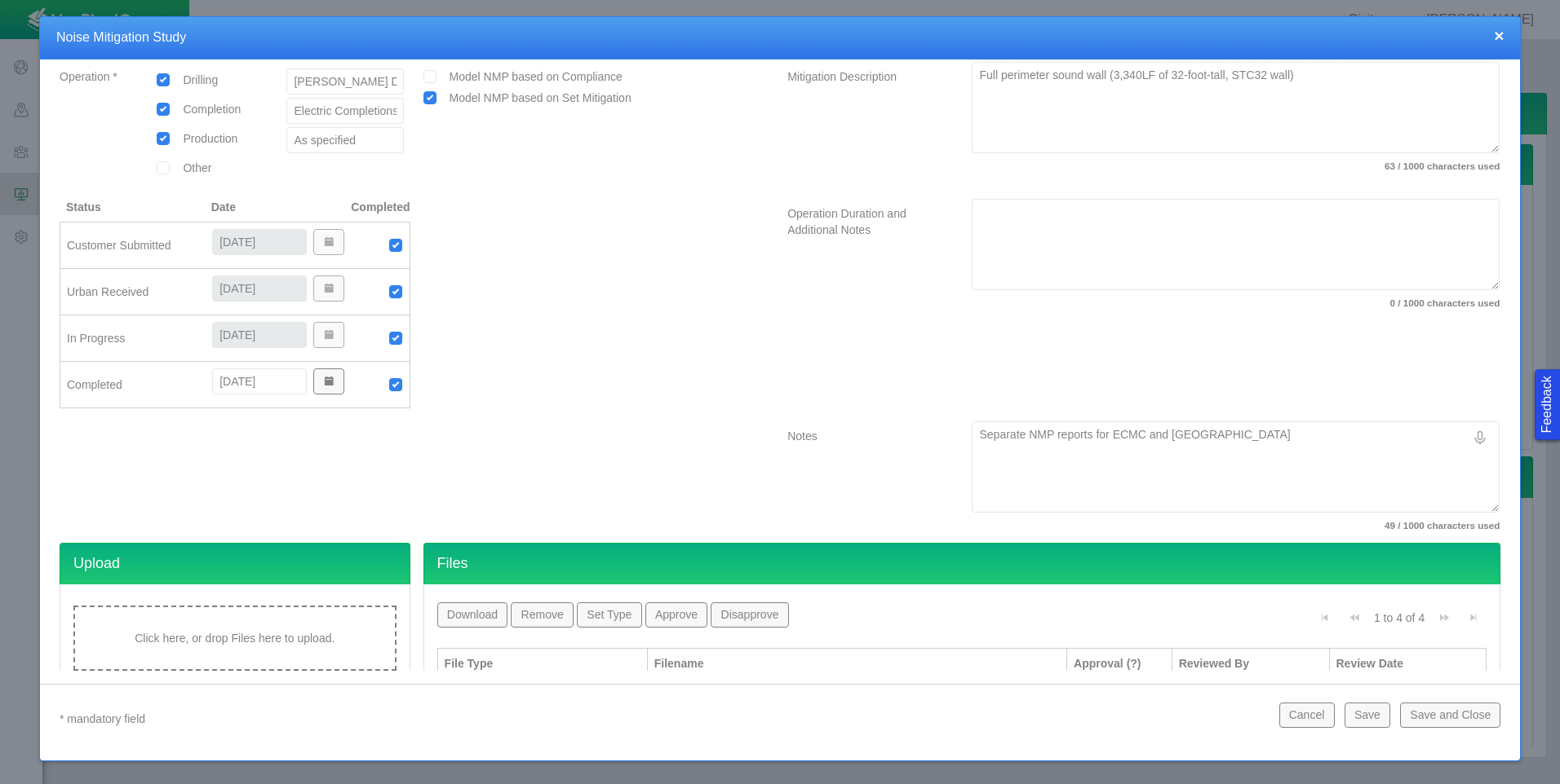
scroll to position [413, 0]
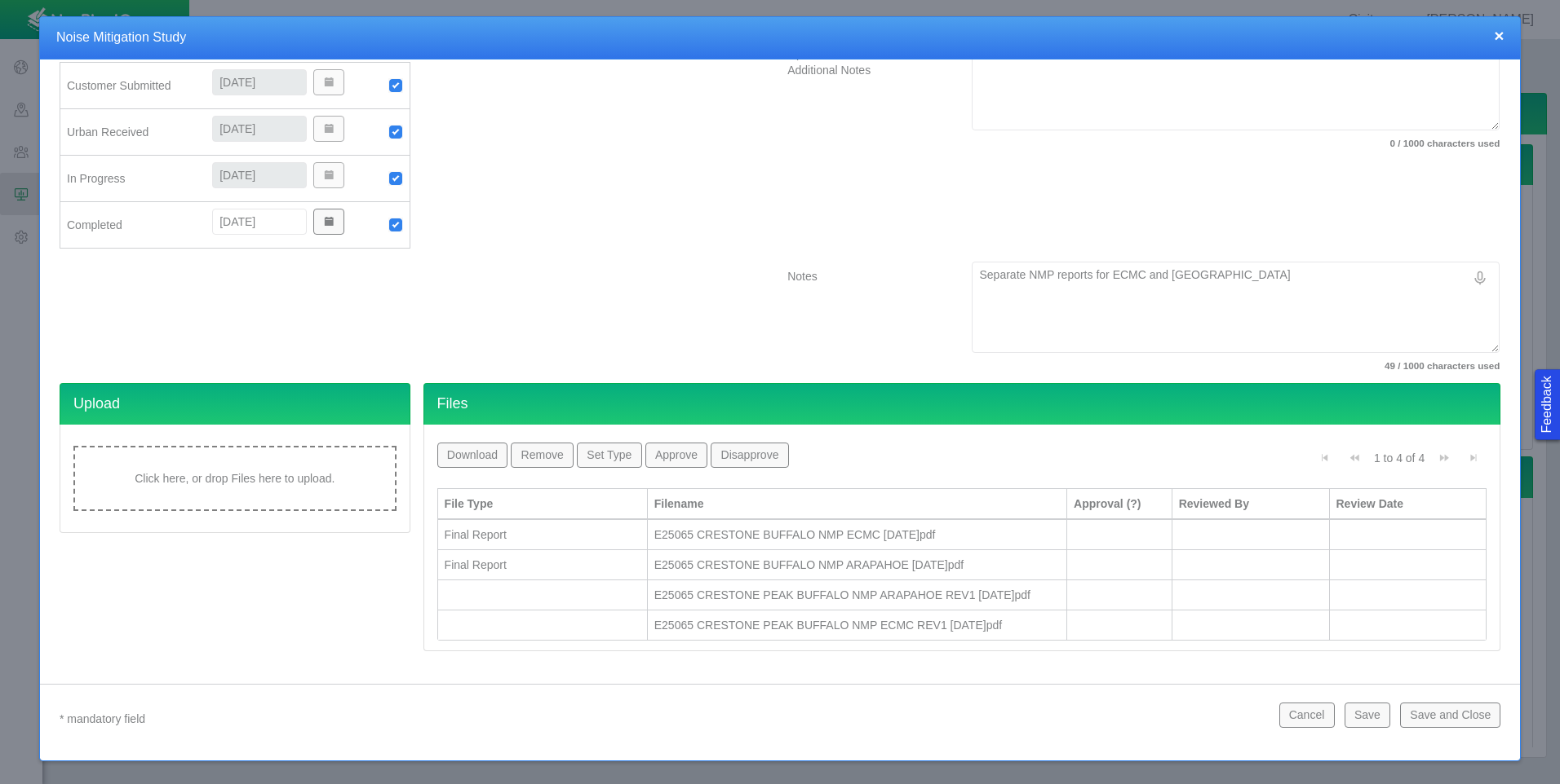
click at [594, 619] on div at bounding box center [542, 625] width 196 height 16
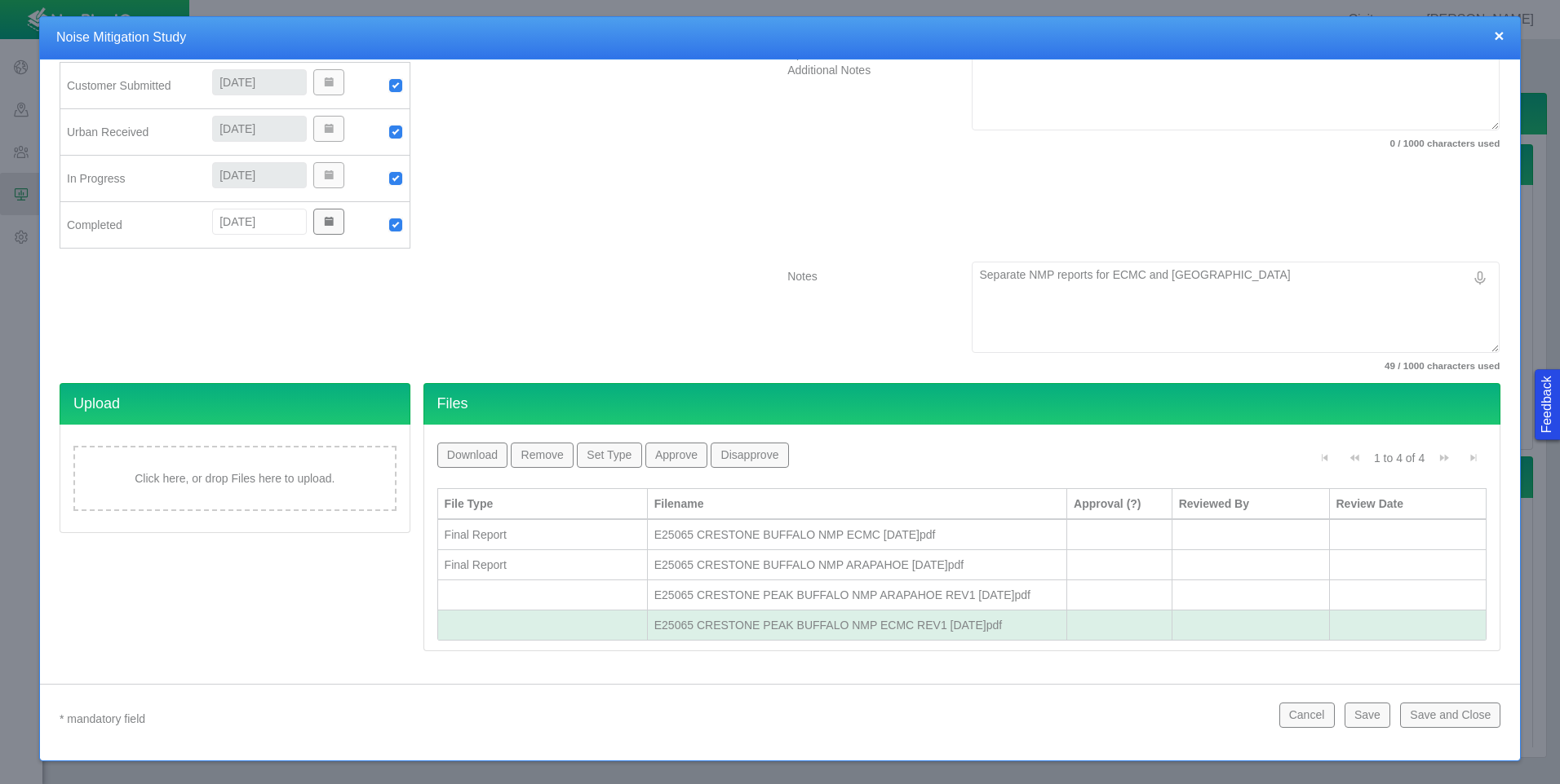
click at [595, 594] on div at bounding box center [542, 595] width 196 height 16
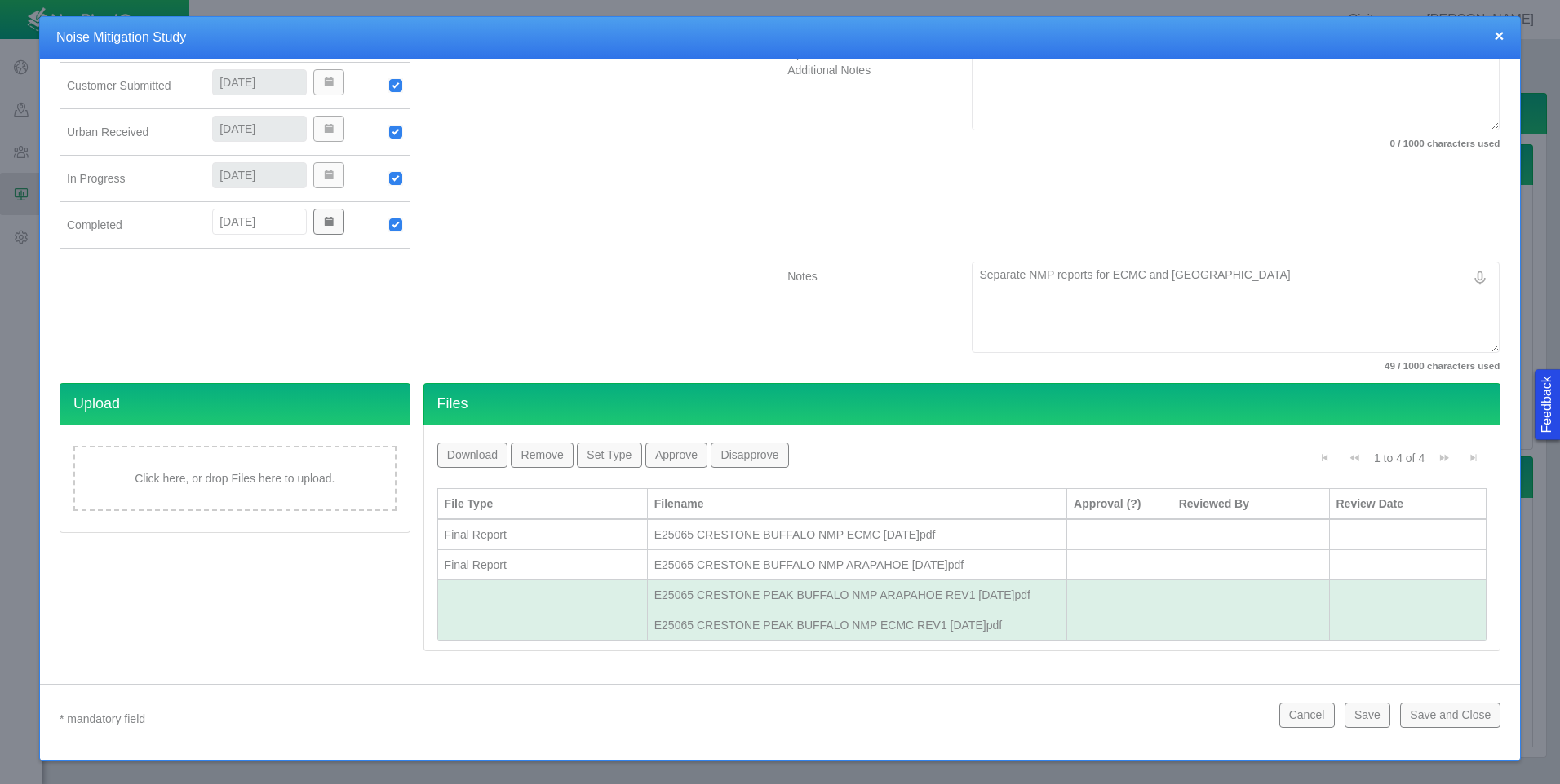
click at [613, 456] on button "Set Type" at bounding box center [609, 455] width 65 height 25
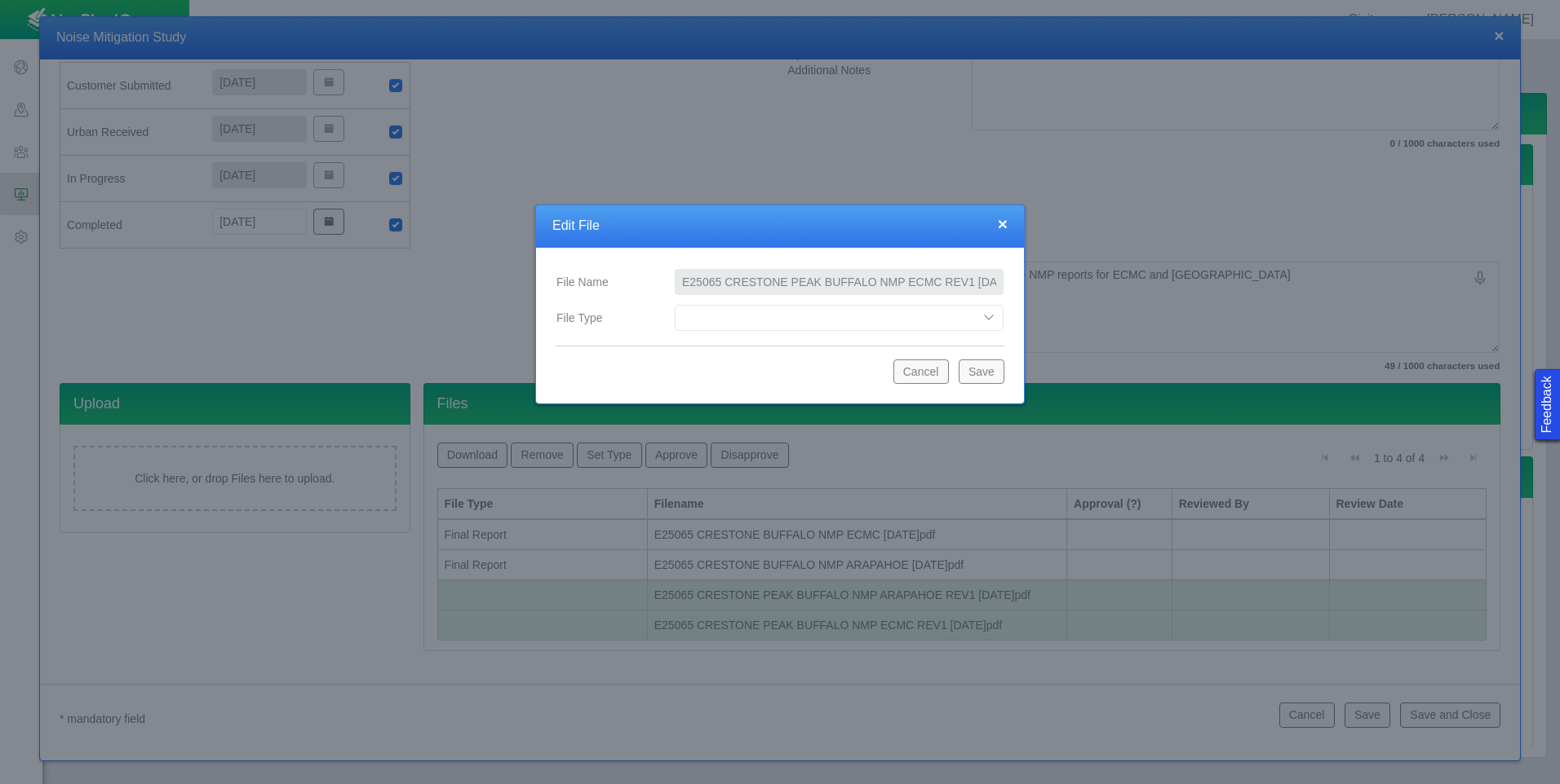
click at [736, 314] on select "Compliance Report Development Plan Draft Report Equipment Info Equipment Layout…" at bounding box center [839, 318] width 329 height 26
select select "Revised_Final_Report"
click at [675, 305] on select "Compliance Report Development Plan Draft Report Equipment Info Equipment Layout…" at bounding box center [839, 318] width 329 height 26
click at [997, 370] on button "Save" at bounding box center [982, 372] width 46 height 25
click at [969, 322] on select "Compliance Report Development Plan Draft Report Equipment Info Equipment Layout…" at bounding box center [839, 318] width 329 height 26
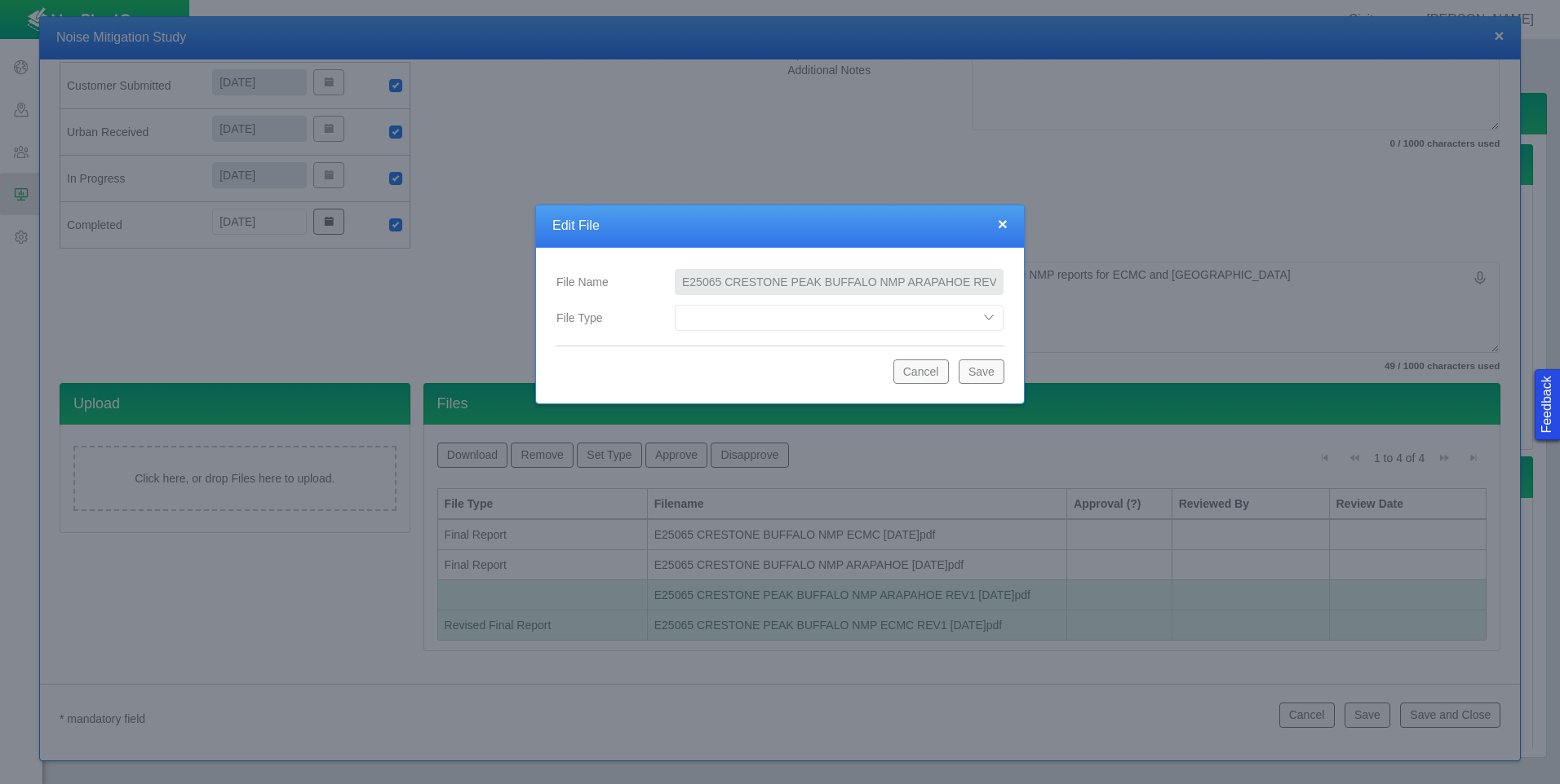
select select "Revised_Final_Report"
click at [675, 305] on select "Compliance Report Development Plan Draft Report Equipment Info Equipment Layout…" at bounding box center [839, 318] width 329 height 26
click at [986, 370] on button "Save" at bounding box center [982, 372] width 46 height 25
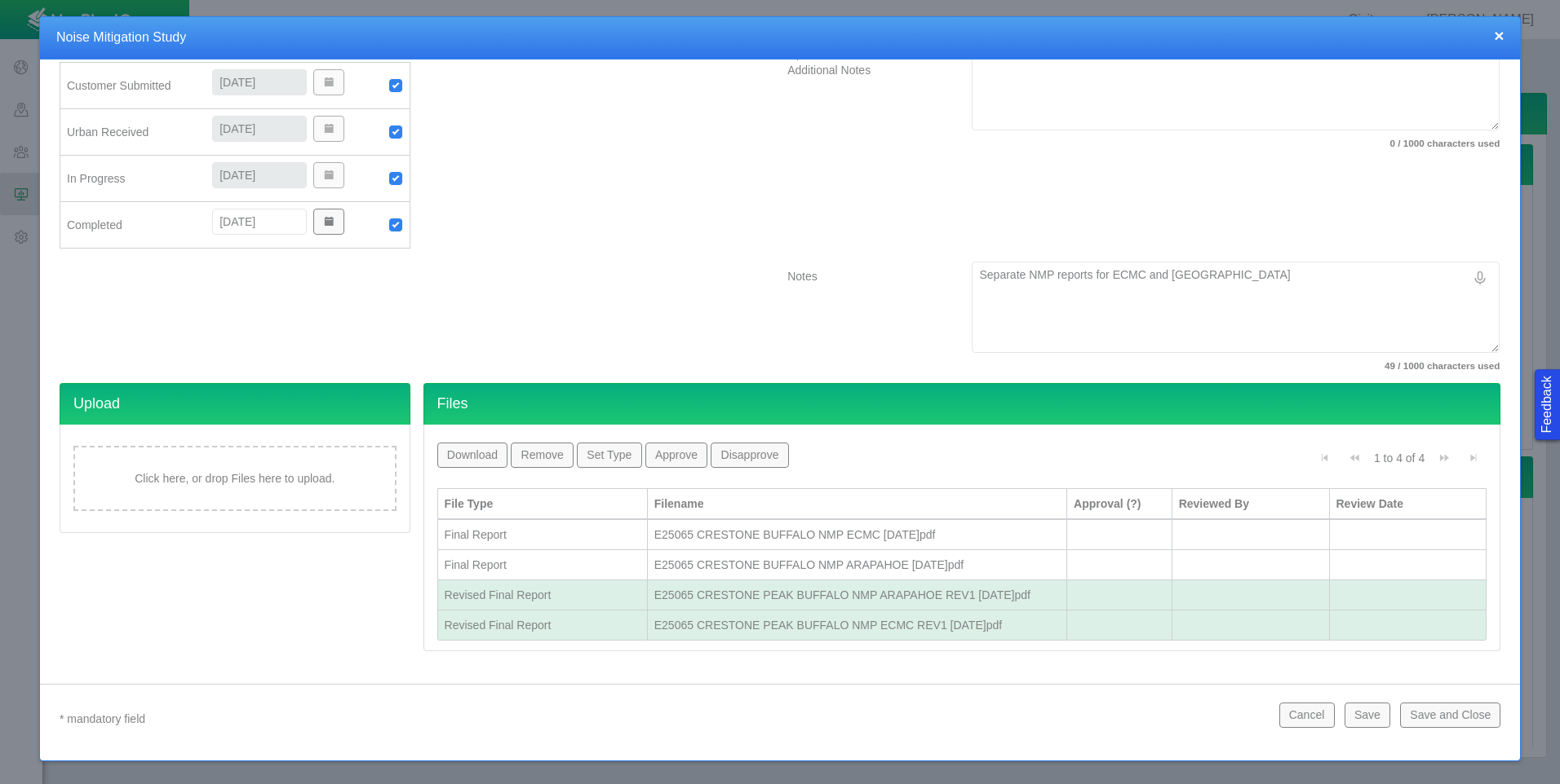
click at [1448, 715] on button "Save and Close" at bounding box center [1450, 715] width 101 height 25
